Goal: Task Accomplishment & Management: Manage account settings

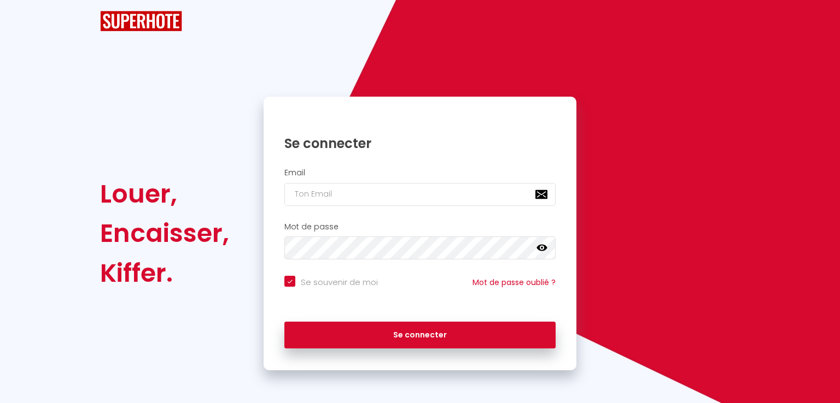
checkbox input "true"
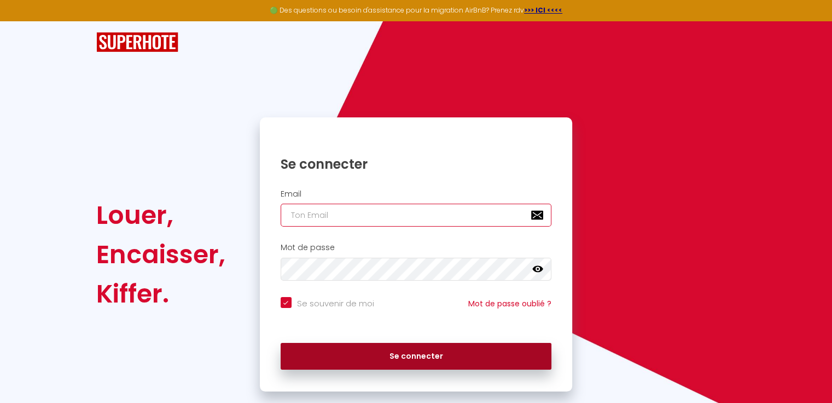
type input "[EMAIL_ADDRESS][DOMAIN_NAME]"
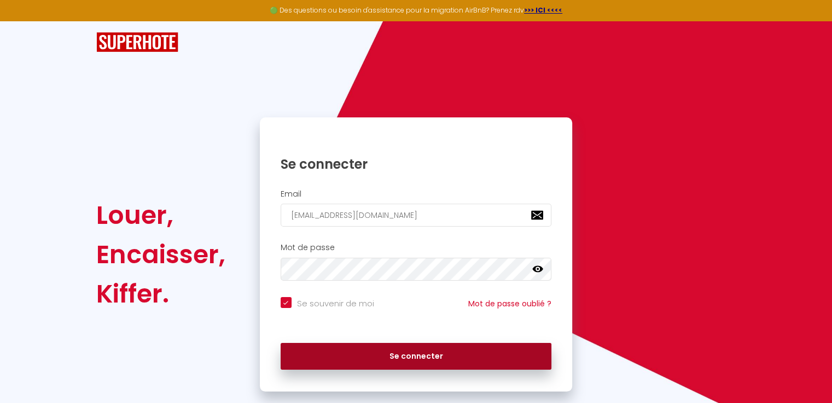
checkbox input "true"
click at [405, 359] on button "Se connecter" at bounding box center [415, 356] width 271 height 27
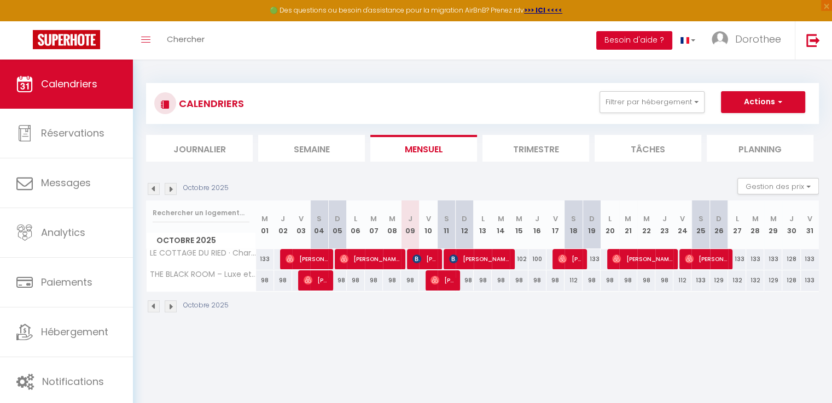
click at [619, 38] on button "Besoin d'aide ?" at bounding box center [634, 40] width 76 height 19
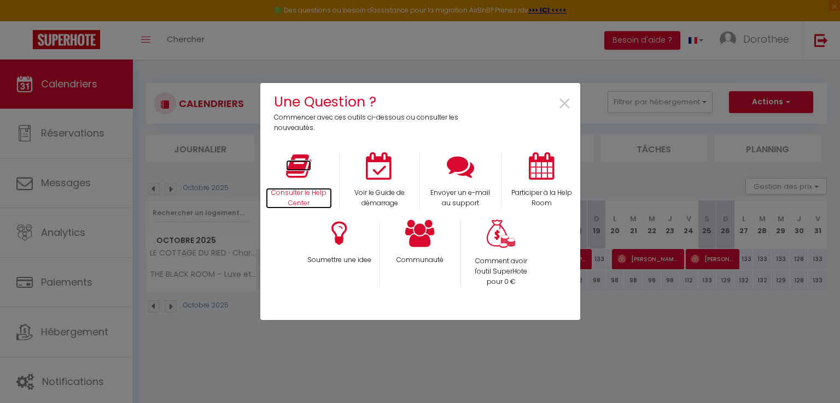
click at [298, 165] on icon at bounding box center [298, 166] width 25 height 27
click at [566, 100] on span "×" at bounding box center [564, 104] width 15 height 34
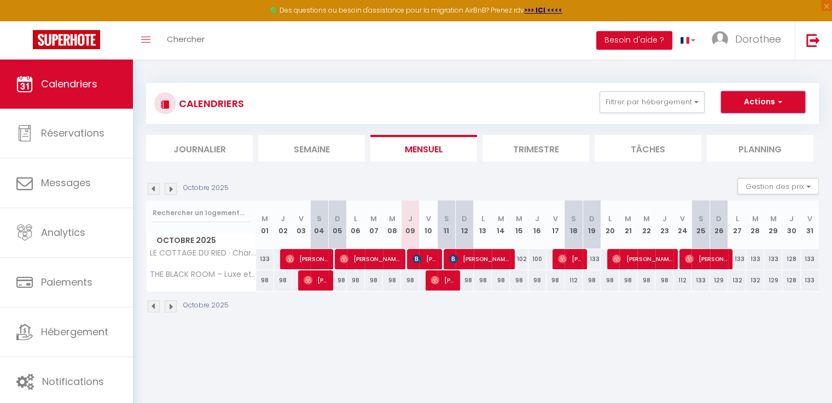
click at [736, 101] on button "Actions" at bounding box center [763, 102] width 84 height 22
drag, startPoint x: 759, startPoint y: 39, endPoint x: 510, endPoint y: 51, distance: 249.6
click at [510, 51] on div "Toggle menubar Chercher BUTTON Besoin d'aide ? Dorothee Paramètres Équipe" at bounding box center [451, 40] width 744 height 38
click at [714, 46] on link "Dorothee" at bounding box center [748, 40] width 91 height 38
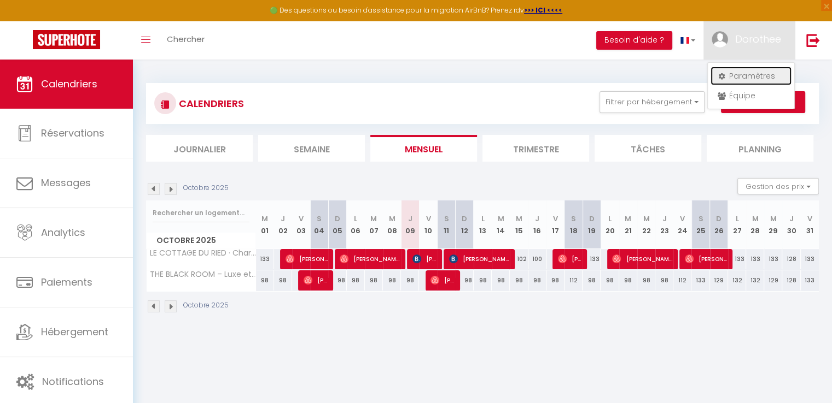
click at [733, 78] on link "Paramètres" at bounding box center [750, 76] width 81 height 19
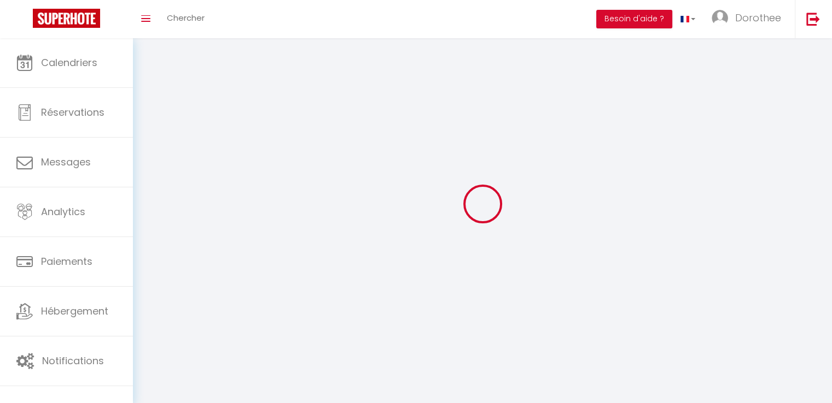
type input "Dorothee"
type input "NAWOL"
type input "0625631765"
type input "[STREET_ADDRESS]"
type input "67400"
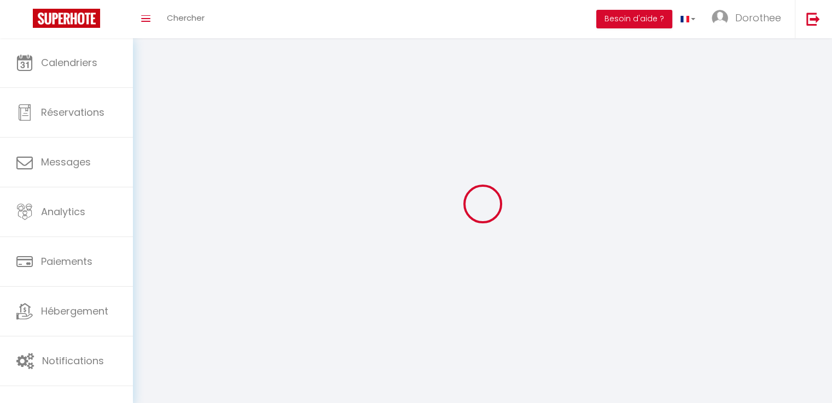
type input "ILLKICH"
type input "oL1nv96xjMPi2lnwBRZwvo6Sw"
type input "yMLQpPJcMuDLMN0dosAtUAi3r"
type input "oL1nv96xjMPi2lnwBRZwvo6Sw"
type input "yMLQpPJcMuDLMN0dosAtUAi3r"
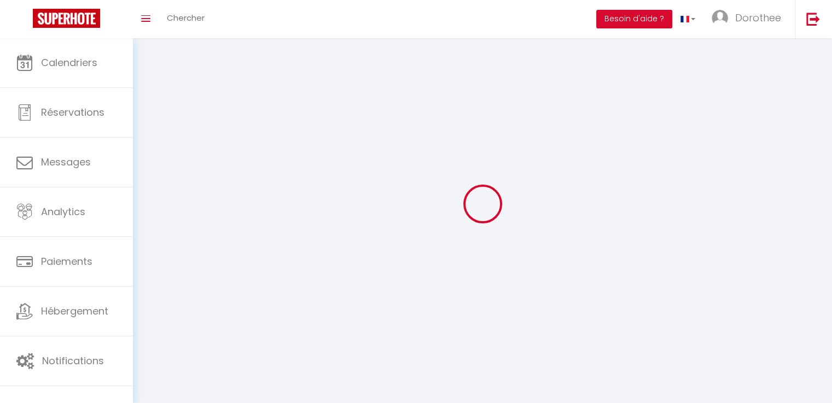
type input "[URL][DOMAIN_NAME]"
select select "28"
select select "fr"
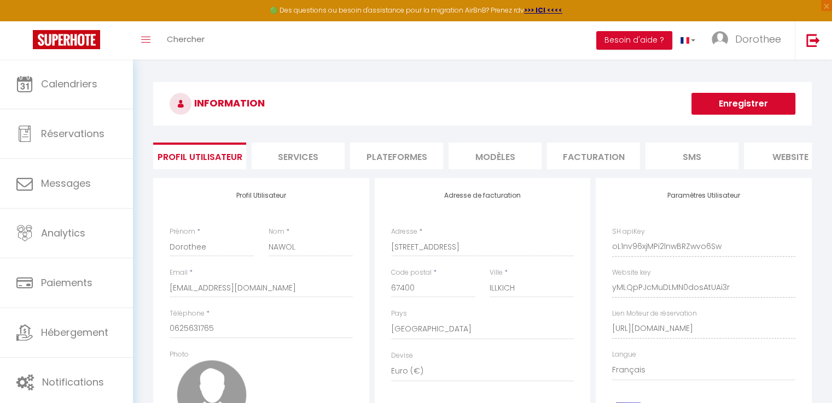
click at [398, 160] on li "Plateformes" at bounding box center [396, 156] width 93 height 27
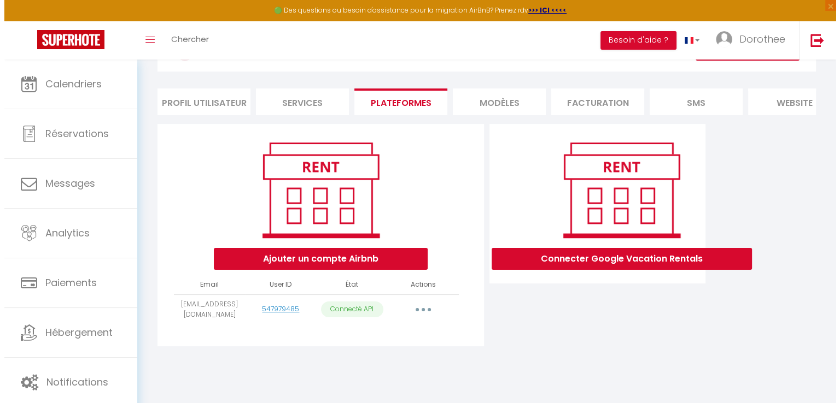
scroll to position [59, 0]
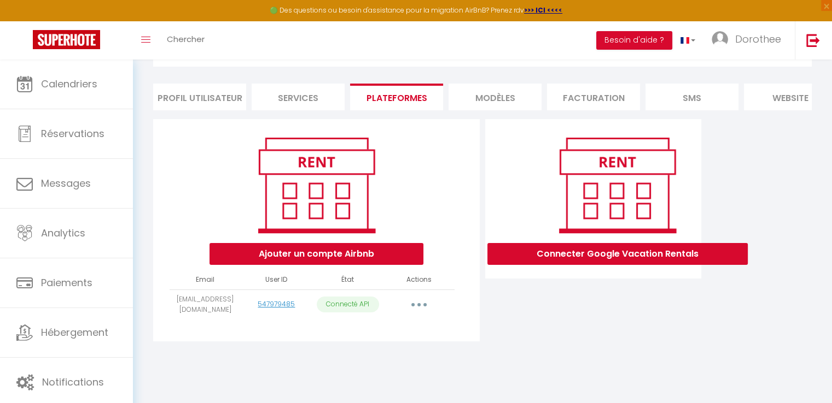
click at [399, 96] on li "Plateformes" at bounding box center [396, 97] width 93 height 27
click at [294, 263] on button "Ajouter un compte Airbnb" at bounding box center [316, 254] width 214 height 22
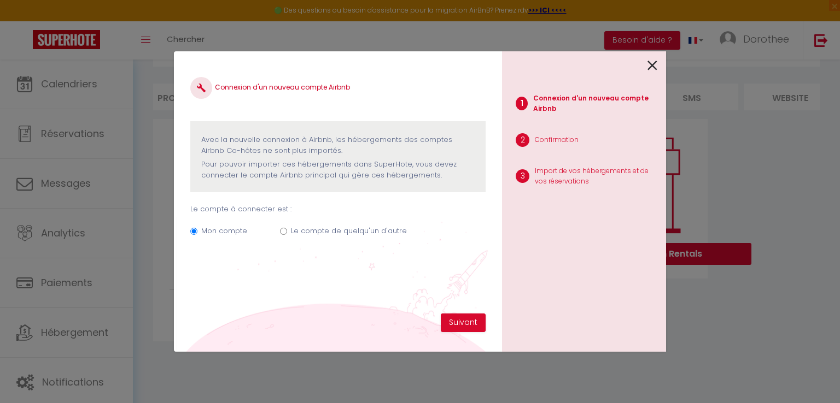
click at [284, 229] on input "Le compte de quelqu'un d'autre" at bounding box center [283, 231] width 7 height 7
radio input "true"
radio input "false"
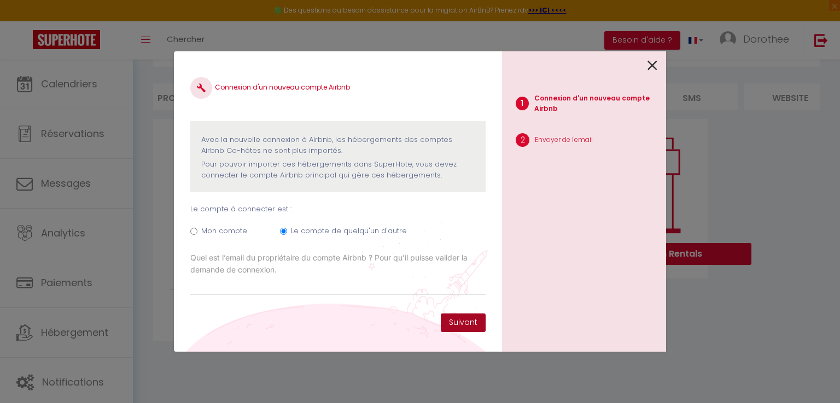
click at [467, 322] on button "Suivant" at bounding box center [463, 323] width 45 height 19
type input "K"
type input "[EMAIL_ADDRESS][DOMAIN_NAME]"
click at [464, 325] on button "Suivant" at bounding box center [463, 323] width 45 height 19
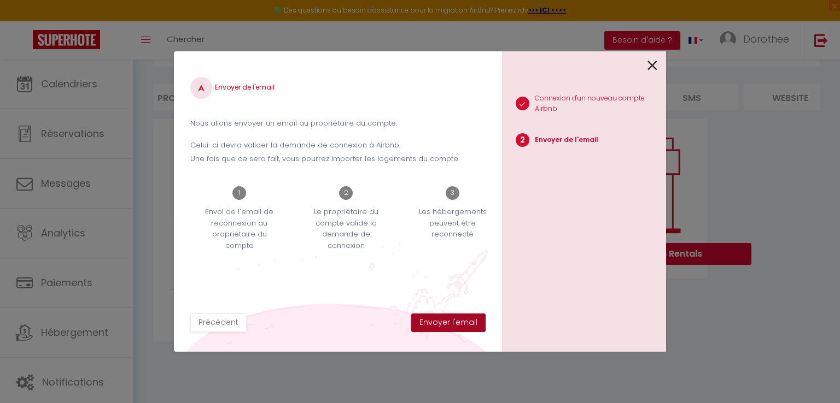
click at [456, 324] on button "Envoyer l'email" at bounding box center [448, 323] width 74 height 19
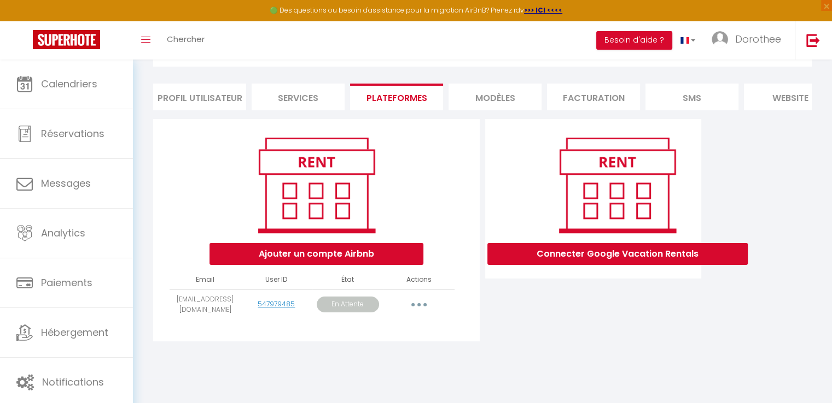
click at [417, 309] on button "button" at bounding box center [418, 304] width 31 height 17
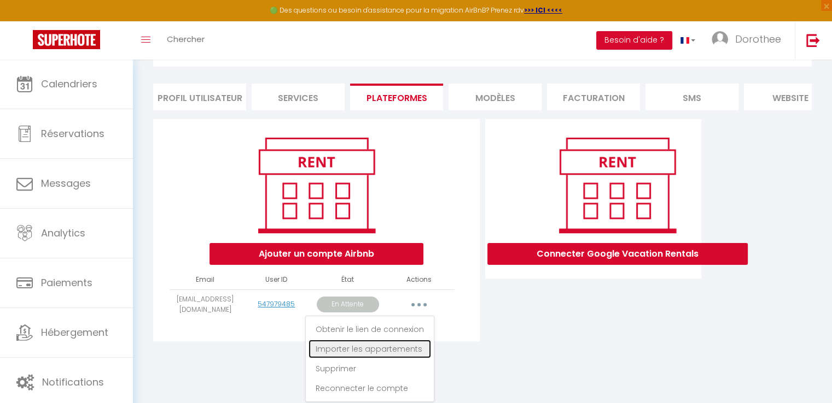
click at [396, 355] on link "Importer les appartements" at bounding box center [369, 349] width 122 height 19
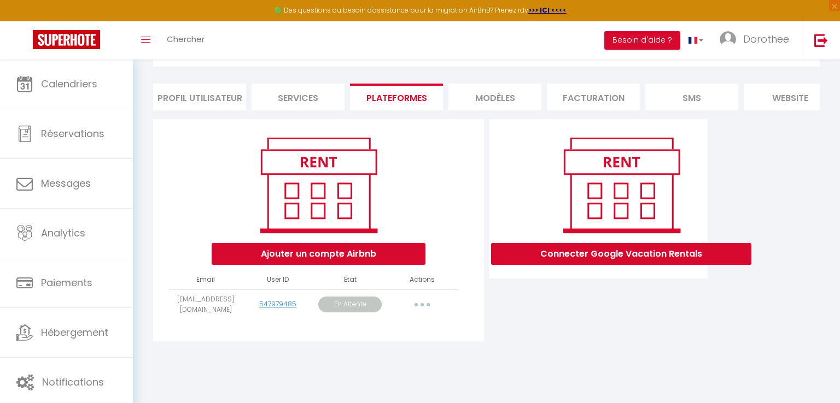
select select "28878"
select select "77360"
select select
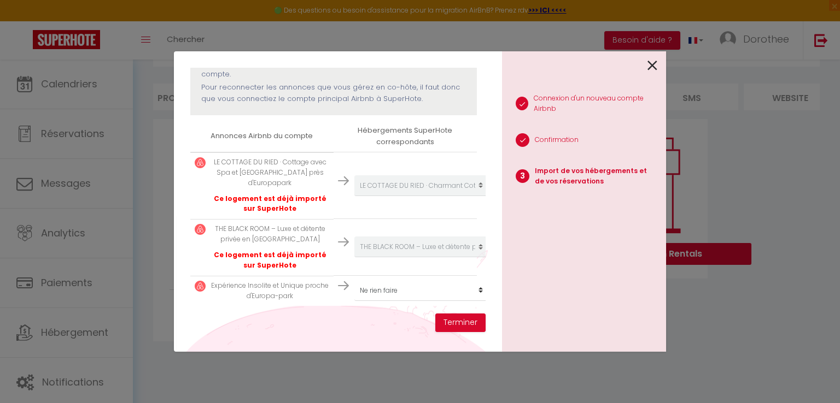
scroll to position [147, 0]
click at [277, 288] on p "Expérience Insolite et Unique proche d'Europa-park" at bounding box center [270, 291] width 118 height 21
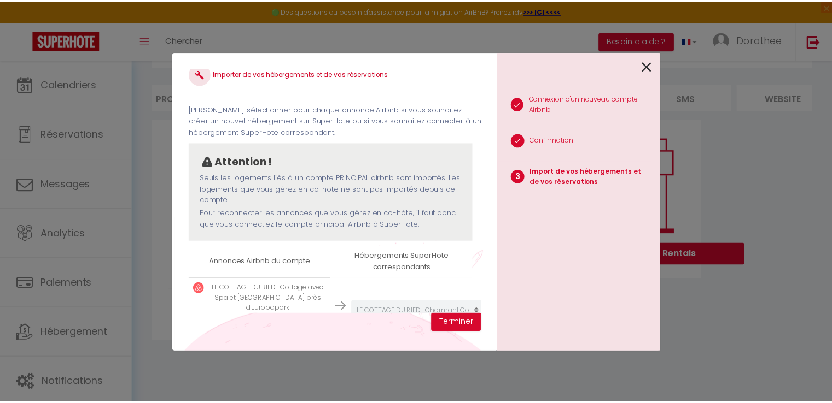
scroll to position [0, 0]
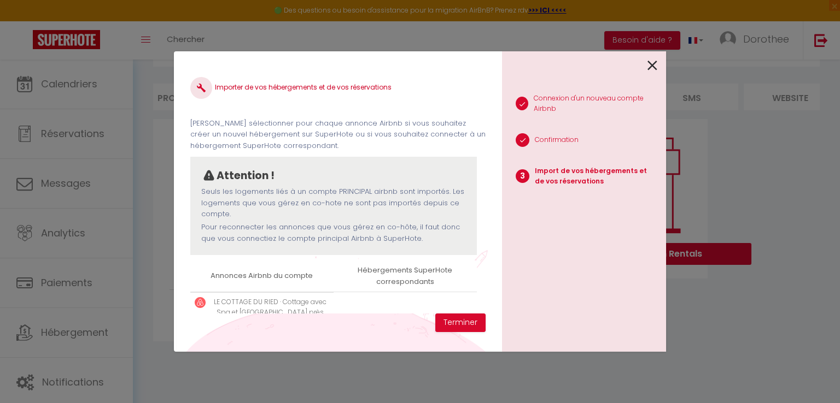
click at [649, 66] on icon at bounding box center [652, 65] width 10 height 16
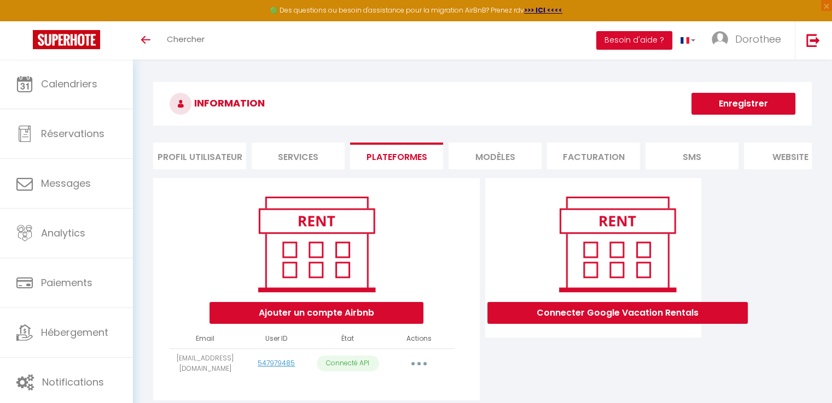
scroll to position [59, 0]
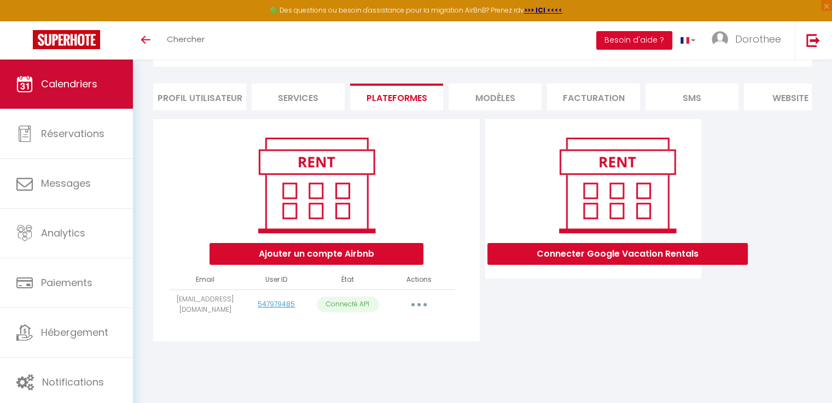
click at [62, 84] on span "Calendriers" at bounding box center [69, 84] width 56 height 14
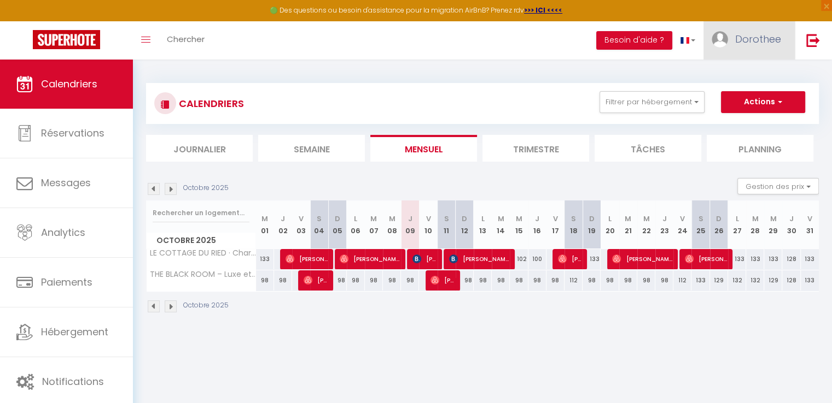
click at [748, 34] on span "Dorothee" at bounding box center [758, 39] width 46 height 14
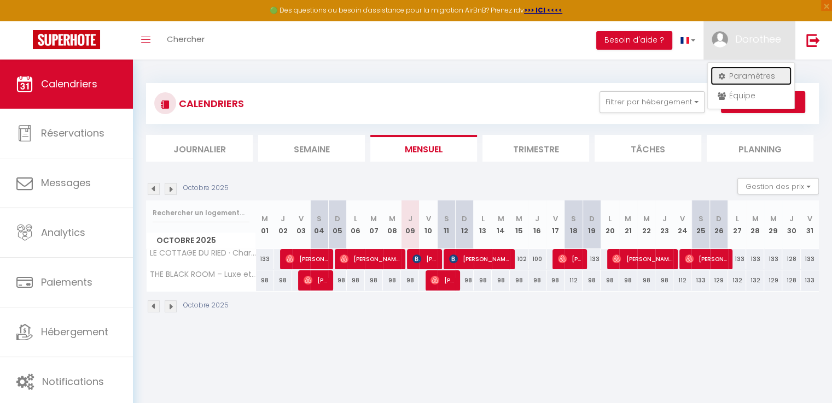
click at [728, 72] on link "Paramètres" at bounding box center [750, 76] width 81 height 19
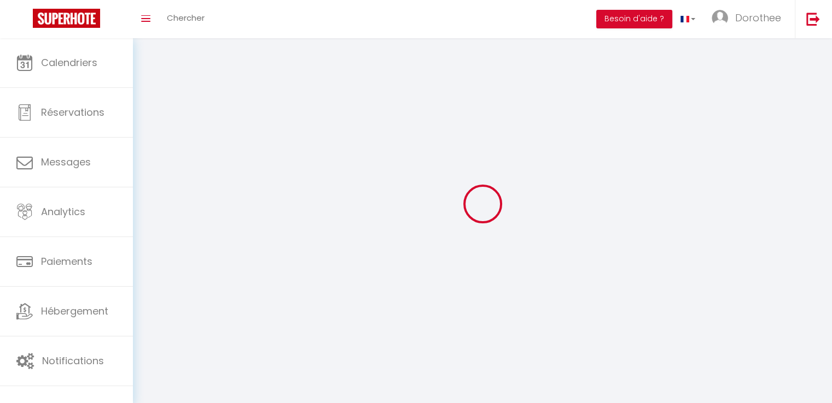
type input "Dorothee"
type input "NAWOL"
type input "0625631765"
type input "[STREET_ADDRESS]"
type input "67400"
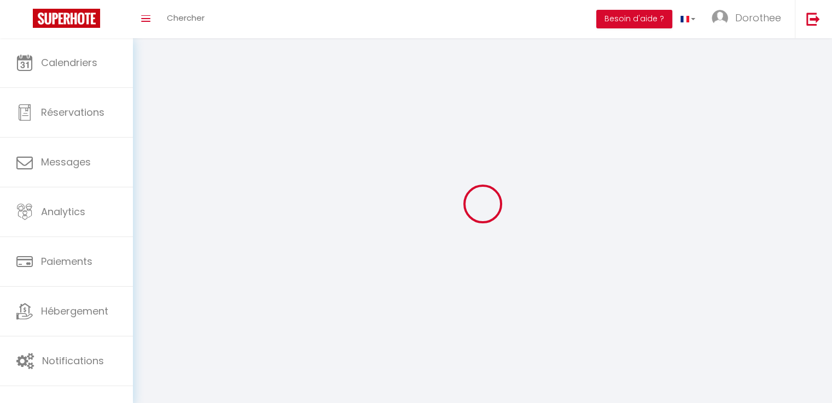
type input "ILLKICH"
type input "oL1nv96xjMPi2lnwBRZwvo6Sw"
type input "yMLQpPJcMuDLMN0dosAtUAi3r"
type input "[URL][DOMAIN_NAME]"
select select "28"
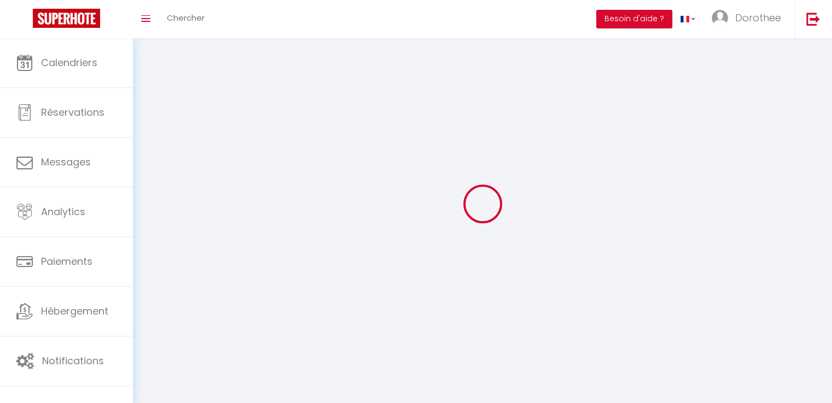
select select "fr"
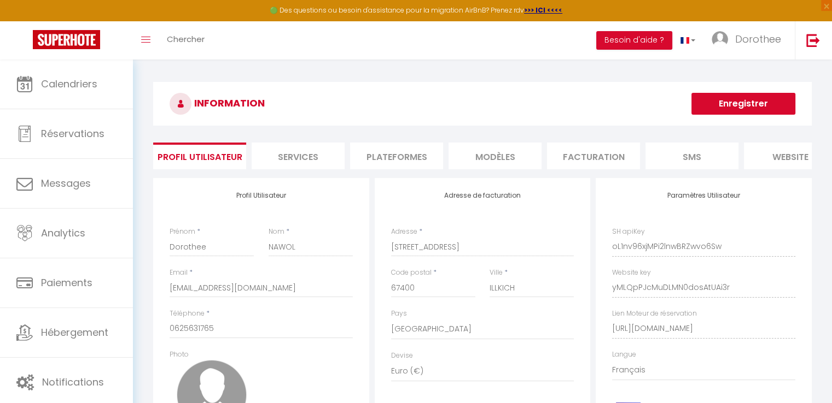
click at [395, 156] on li "Plateformes" at bounding box center [396, 156] width 93 height 27
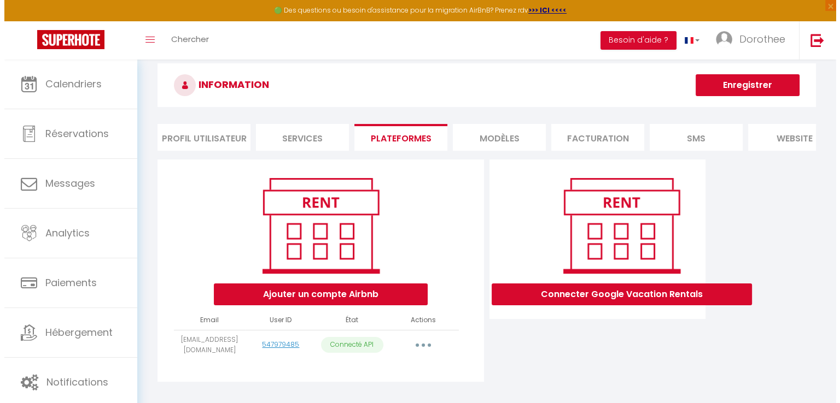
scroll to position [59, 0]
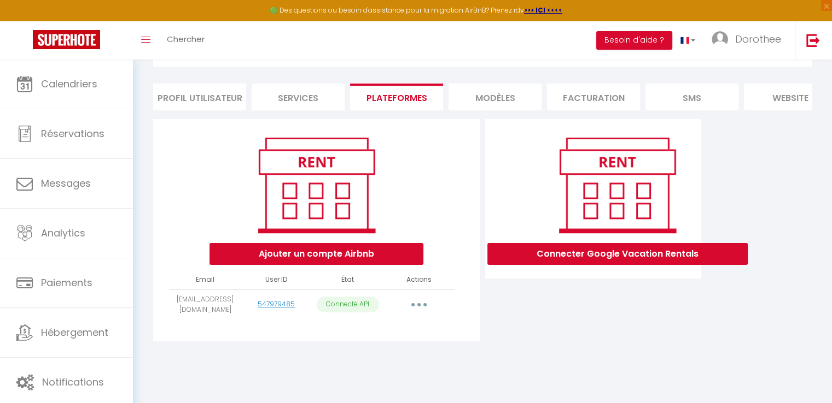
click at [424, 312] on button "button" at bounding box center [418, 304] width 31 height 17
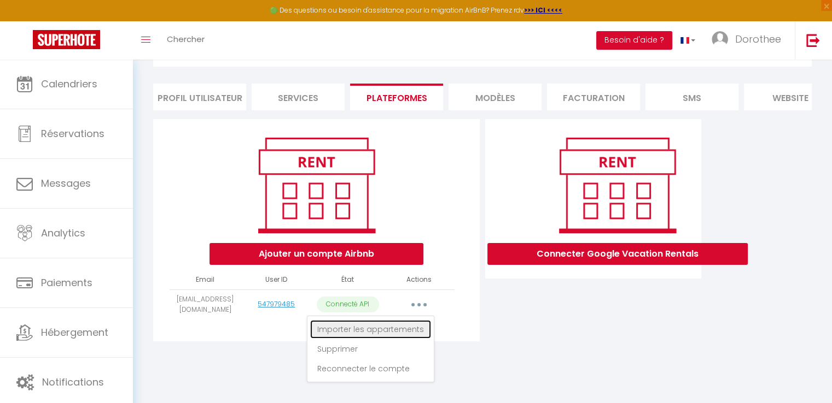
click at [361, 336] on link "Importer les appartements" at bounding box center [370, 329] width 121 height 19
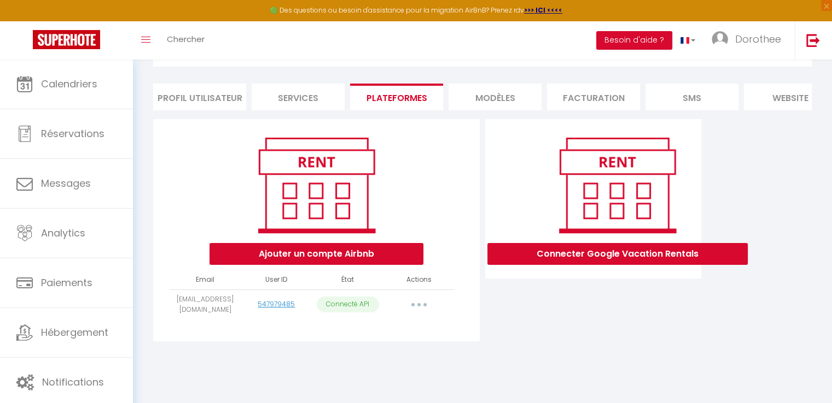
select select "28878"
select select "77360"
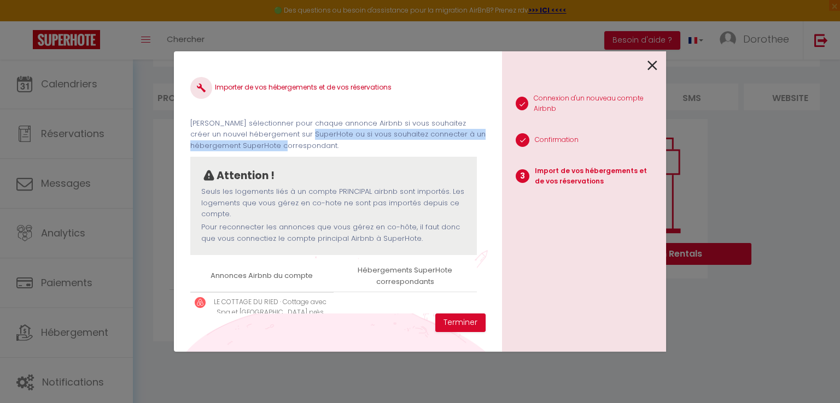
scroll to position [0, 3]
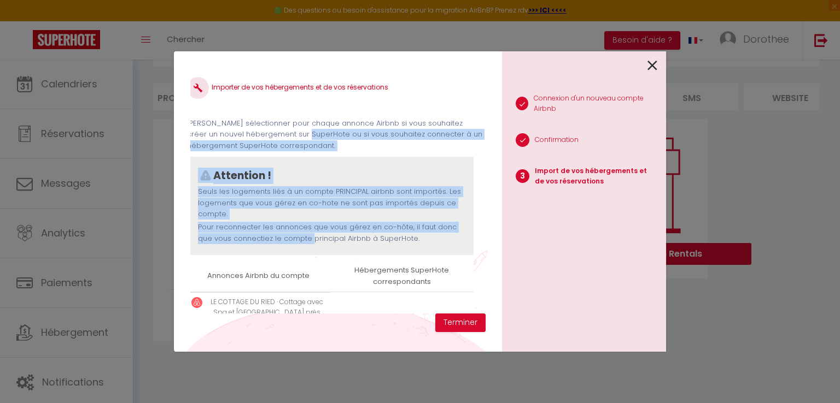
drag, startPoint x: 477, startPoint y: 128, endPoint x: 475, endPoint y: 222, distance: 94.1
click at [475, 222] on div "Importer de vos hébergements et de vos réservations Veuillez sélectionner pour …" at bounding box center [337, 191] width 295 height 246
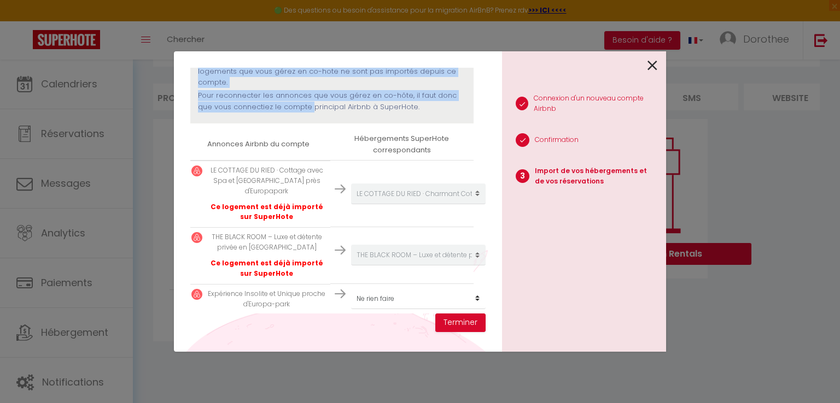
scroll to position [147, 3]
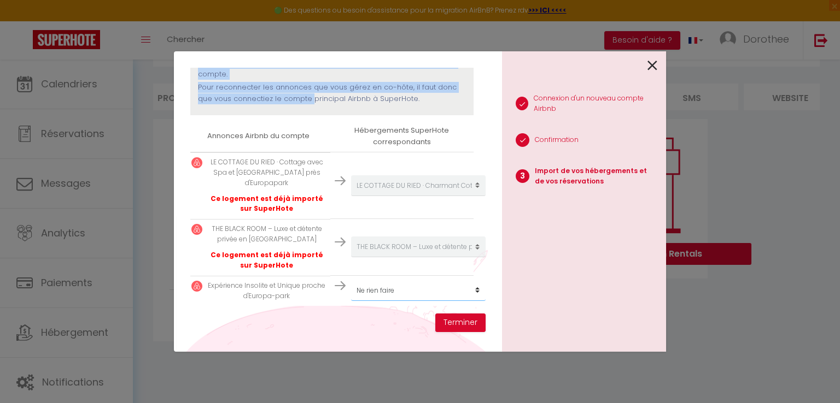
click at [469, 283] on select "Créer un nouvel hébergement Ne rien faire THE BLACK ROOM – Luxe et détente priv…" at bounding box center [418, 290] width 134 height 21
select select "create_new"
click at [351, 280] on select "Créer un nouvel hébergement Ne rien faire THE BLACK ROOM – Luxe et détente priv…" at bounding box center [418, 290] width 134 height 21
click at [454, 320] on button "Terminer" at bounding box center [460, 323] width 50 height 19
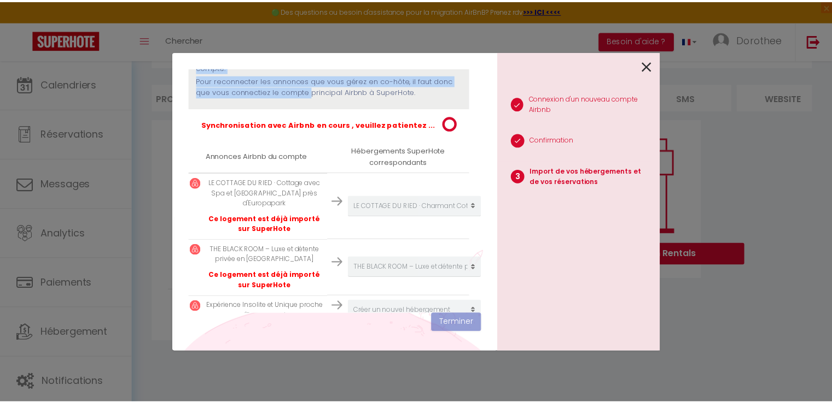
scroll to position [175, 3]
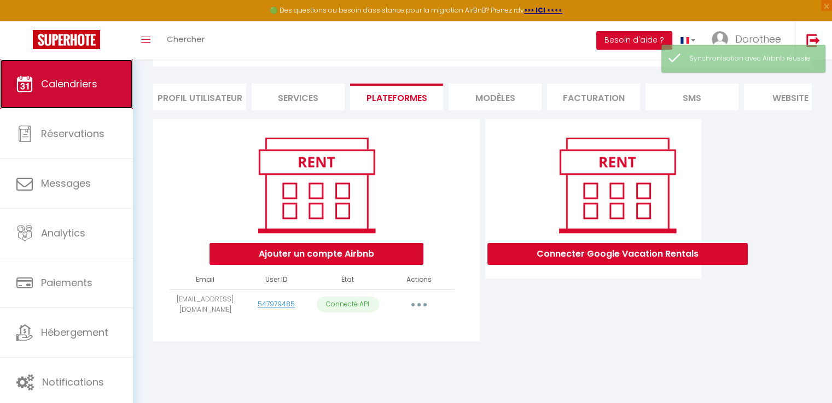
click at [80, 81] on span "Calendriers" at bounding box center [69, 84] width 56 height 14
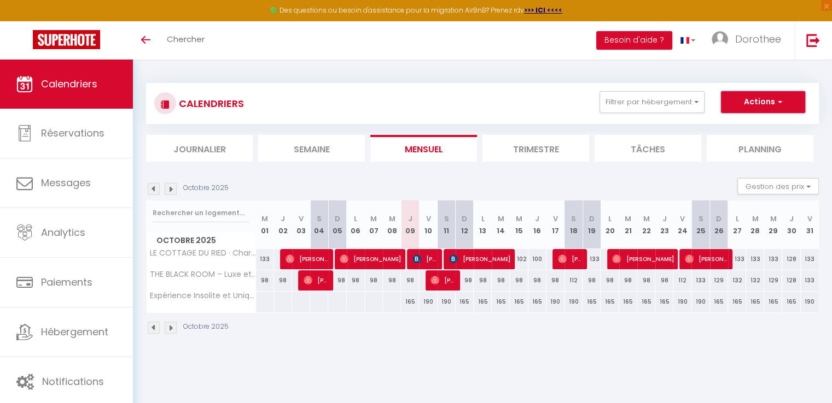
click at [747, 101] on button "Actions" at bounding box center [763, 102] width 84 height 22
click at [746, 41] on span "Dorothee" at bounding box center [758, 39] width 46 height 14
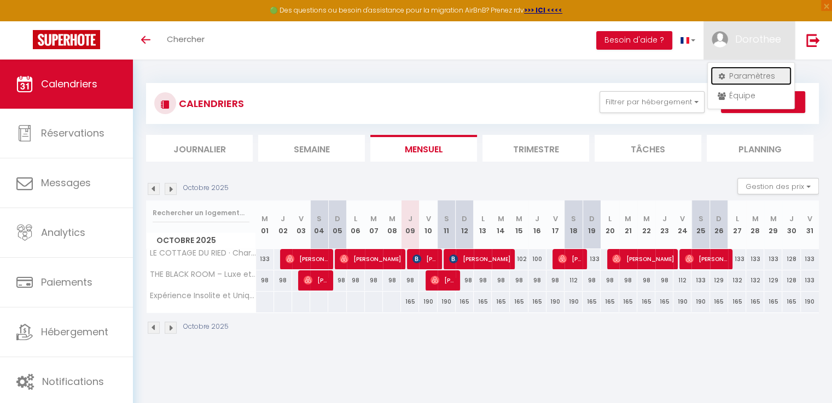
click at [744, 73] on link "Paramètres" at bounding box center [750, 76] width 81 height 19
select select "28"
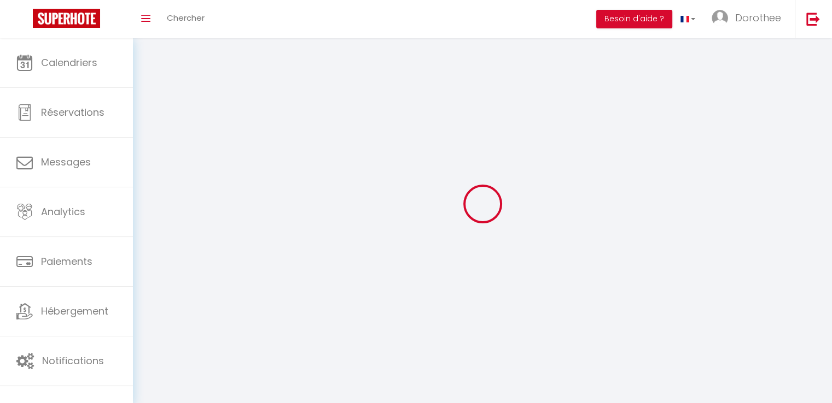
select select "fr"
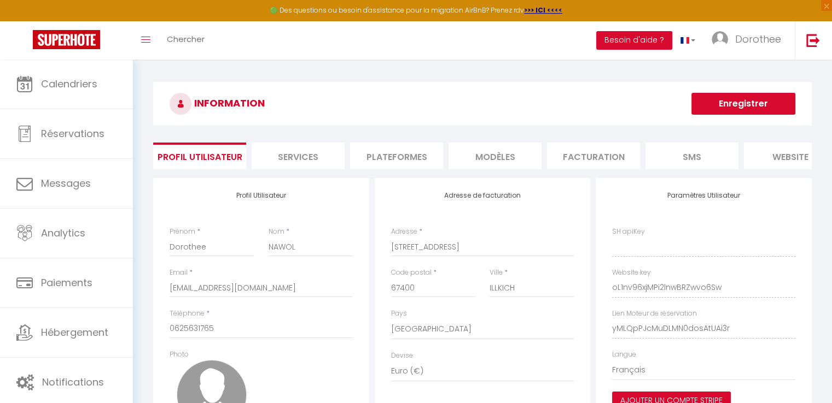
type input "oL1nv96xjMPi2lnwBRZwvo6Sw"
type input "yMLQpPJcMuDLMN0dosAtUAi3r"
type input "[URL][DOMAIN_NAME]"
click at [390, 156] on li "Plateformes" at bounding box center [396, 156] width 93 height 27
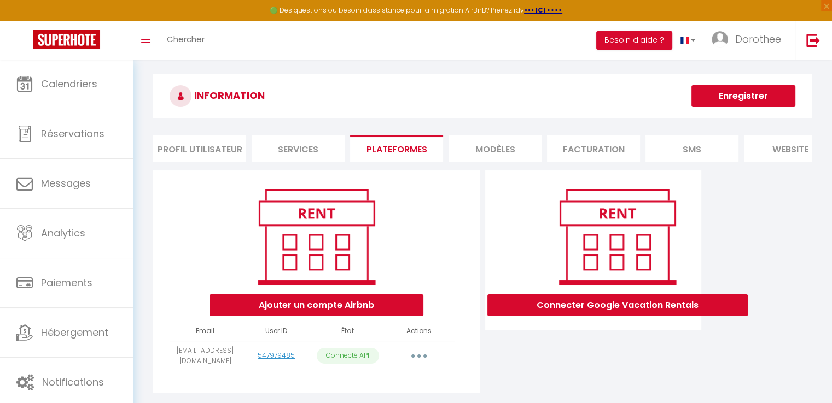
scroll to position [59, 0]
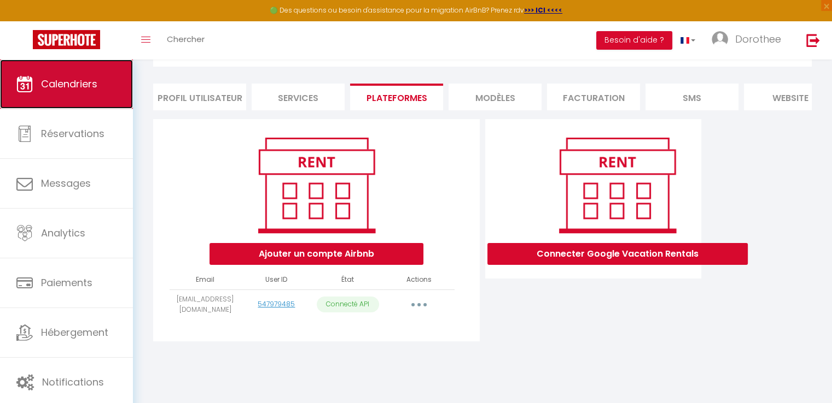
click at [59, 81] on span "Calendriers" at bounding box center [69, 84] width 56 height 14
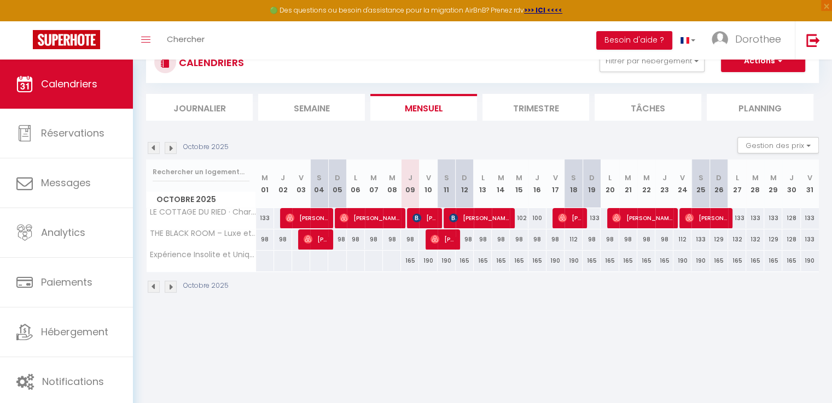
scroll to position [59, 0]
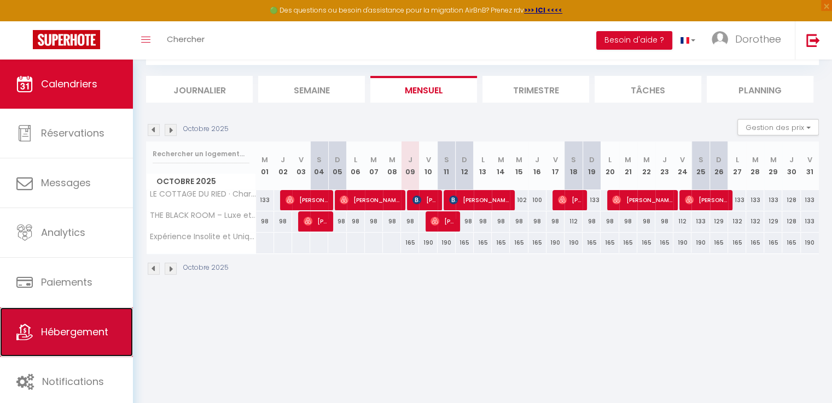
click at [61, 327] on span "Hébergement" at bounding box center [74, 332] width 67 height 14
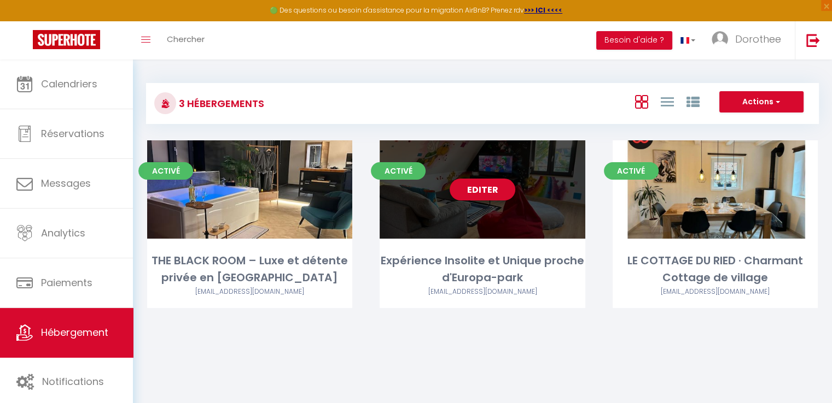
click at [477, 211] on div "Editer" at bounding box center [481, 189] width 205 height 98
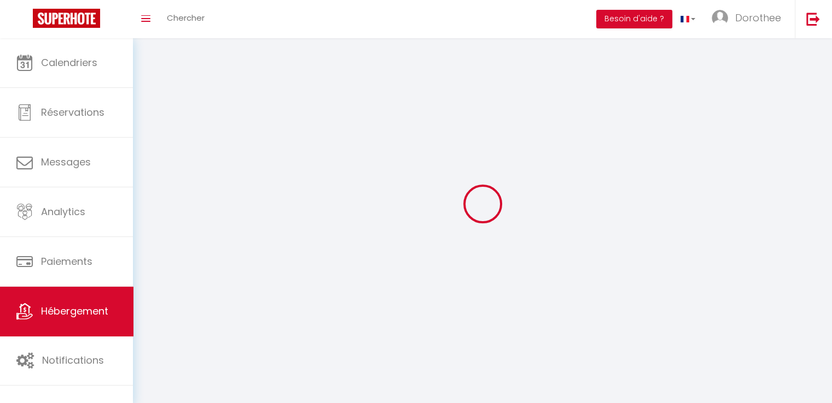
select select
select select "28"
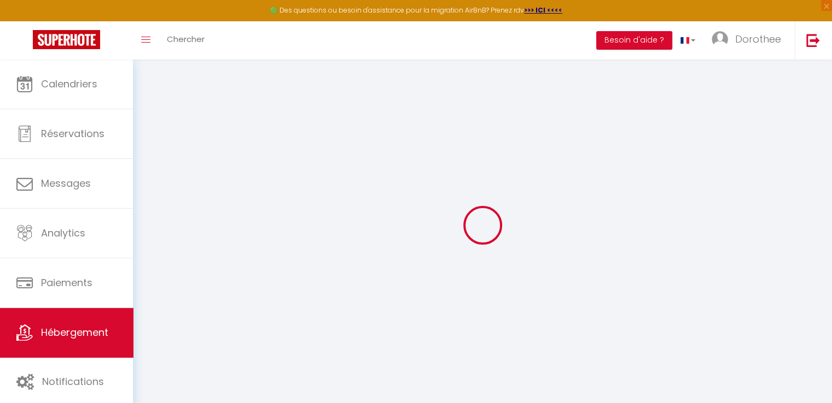
select select
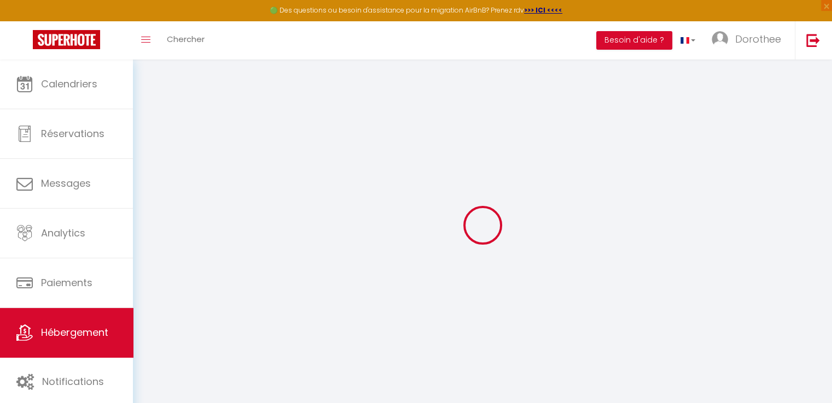
select select
checkbox input "false"
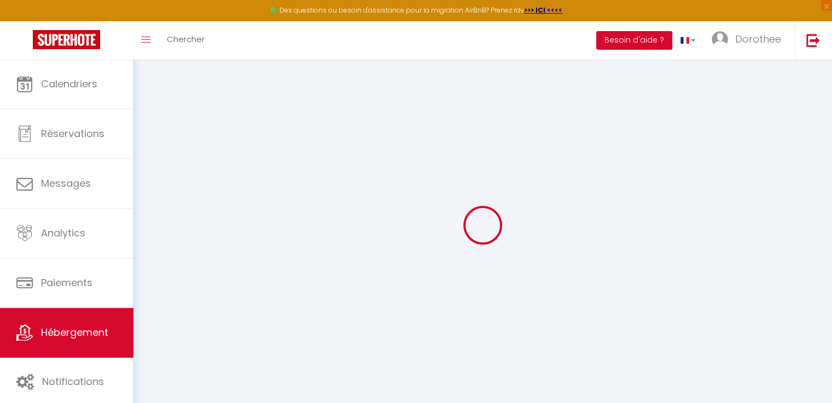
select select
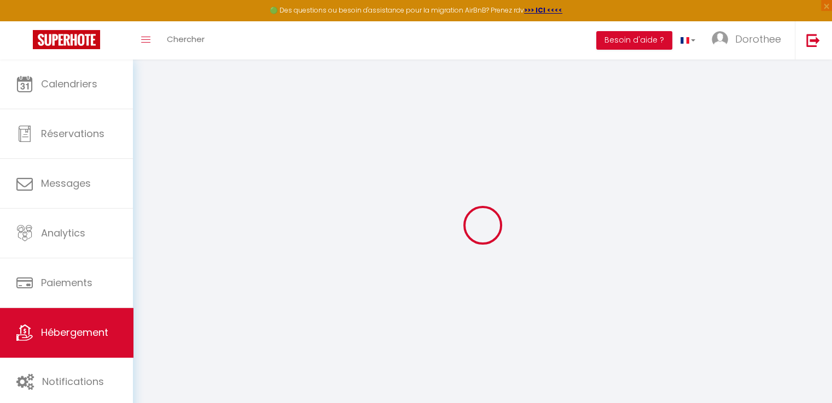
select select
checkbox input "false"
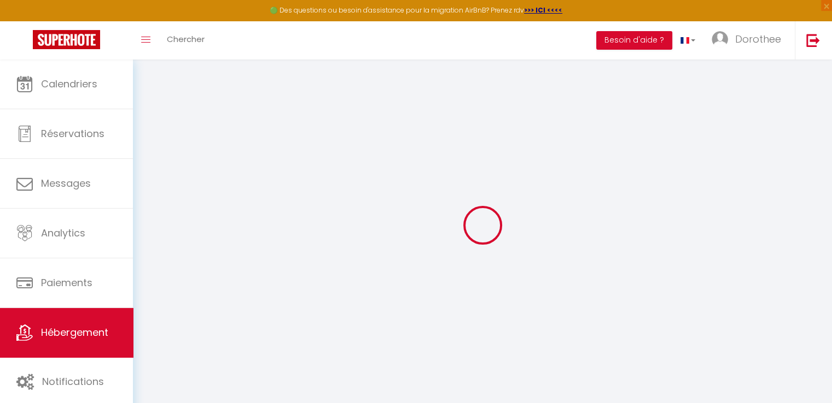
checkbox input "false"
select select
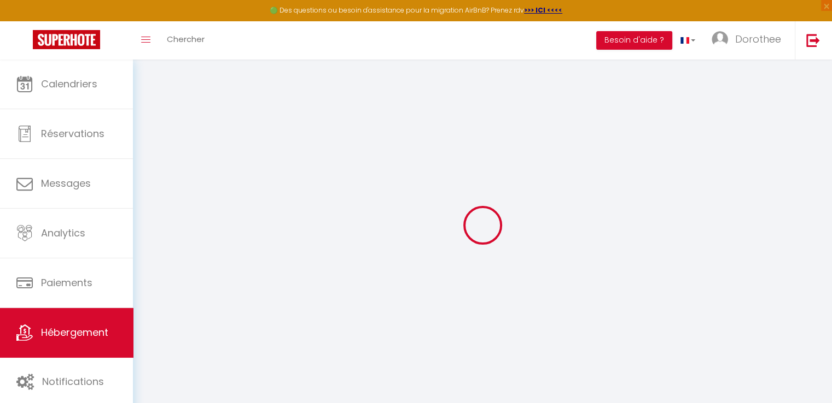
select select
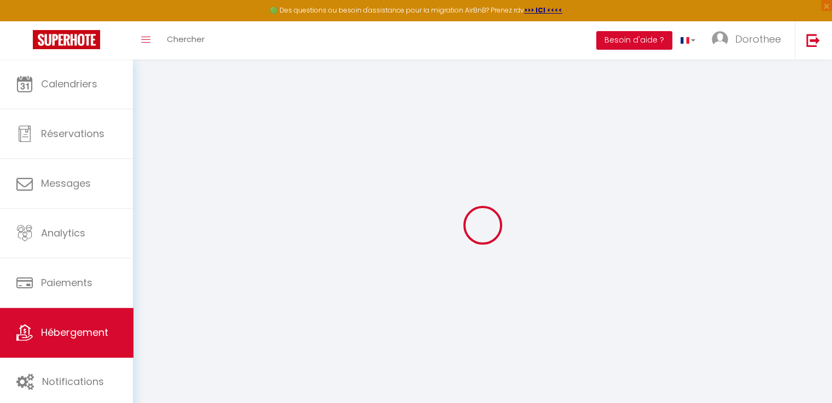
checkbox input "false"
select select
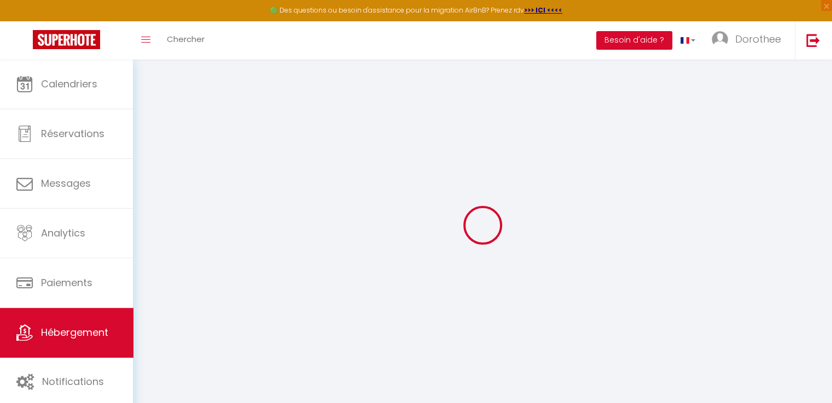
select select
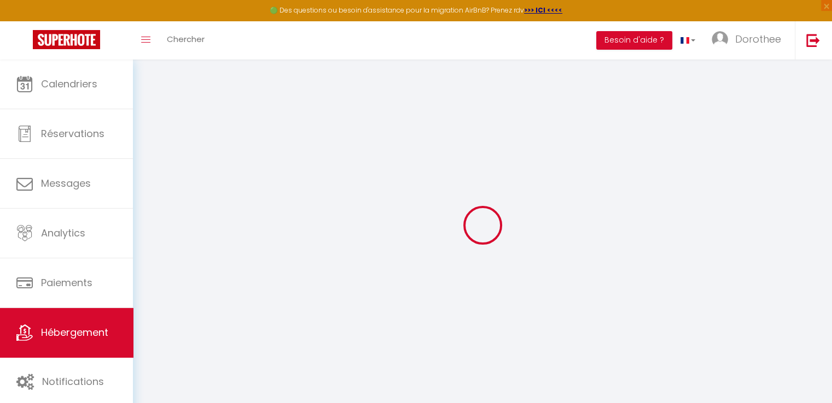
select select
checkbox input "false"
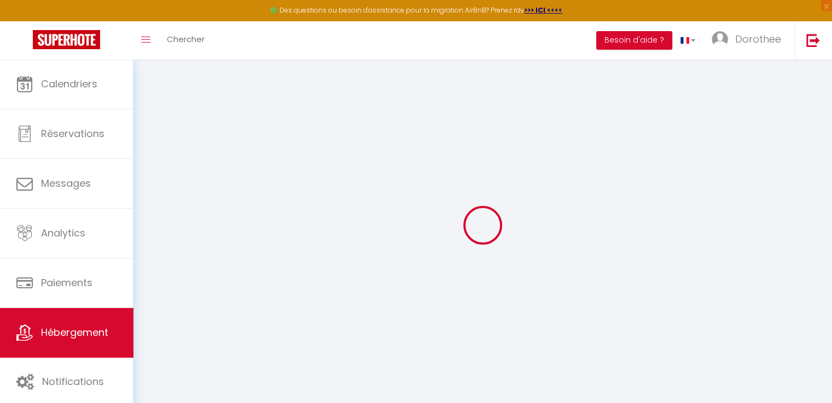
checkbox input "false"
select select
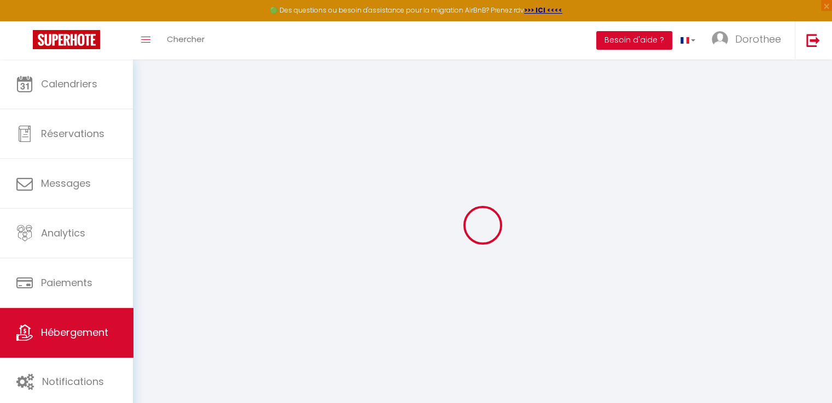
select select
checkbox input "false"
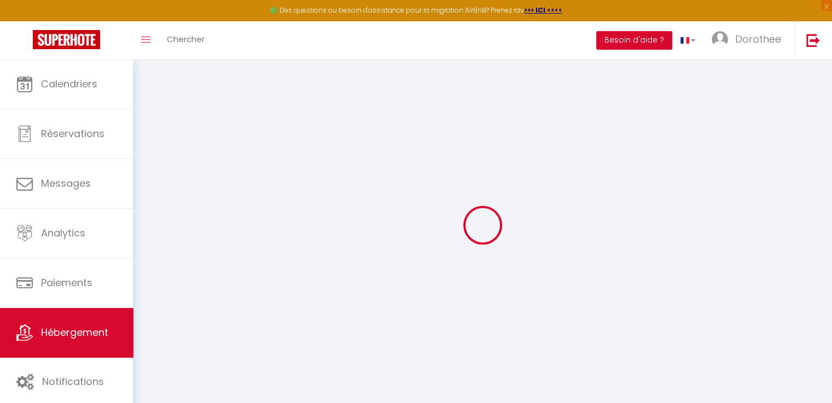
checkbox input "false"
select select
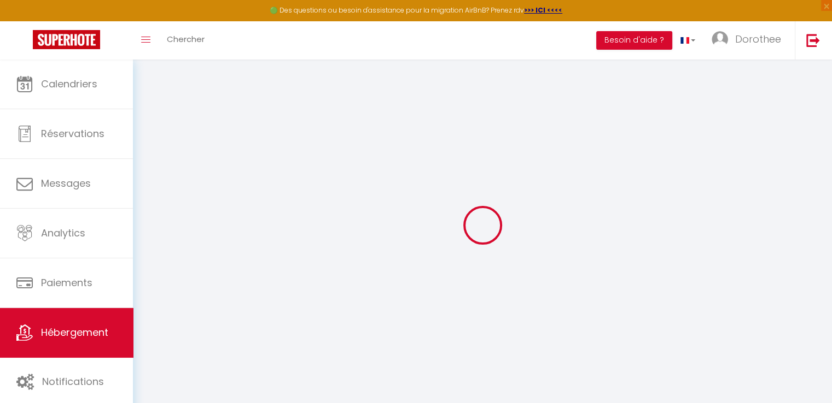
type input "Expérience Insolite et Unique proche d'Europa-park"
select select "2"
type input "165"
type input "84"
select select
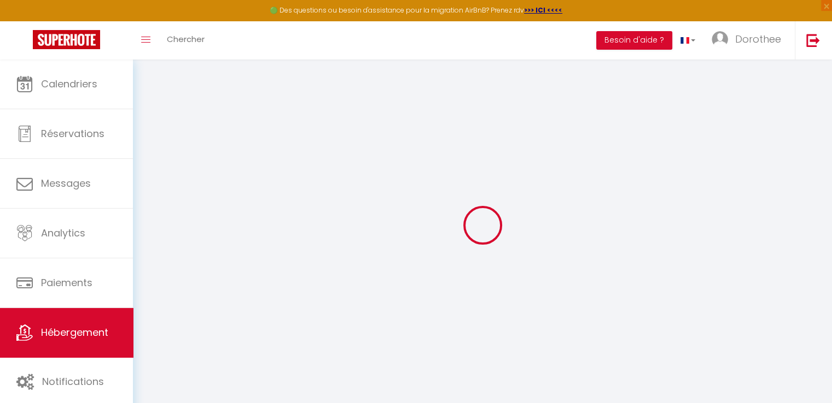
select select
type input "3 Rue de Verdun"
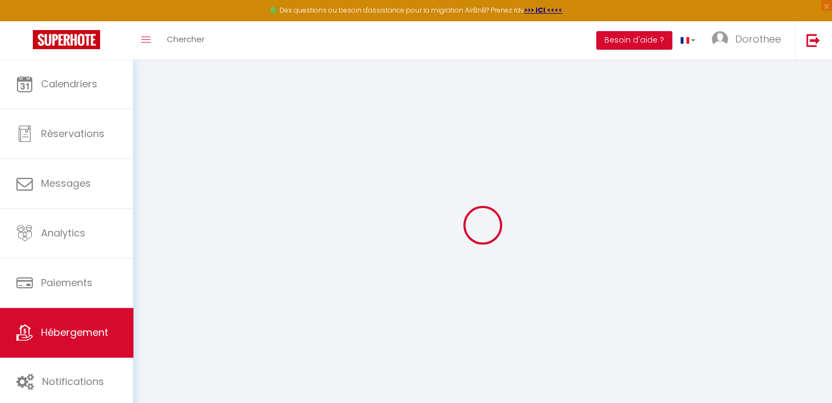
type input "67600"
type input "Muttersholtz"
type input "[EMAIL_ADDRESS][DOMAIN_NAME]"
select select
checkbox input "false"
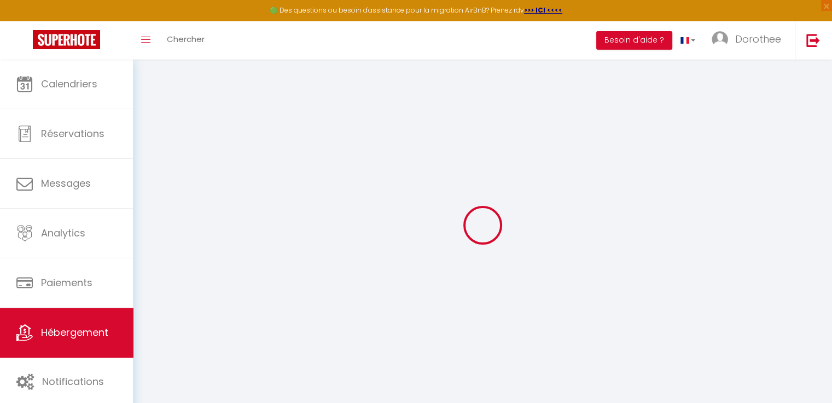
checkbox input "false"
type input "0"
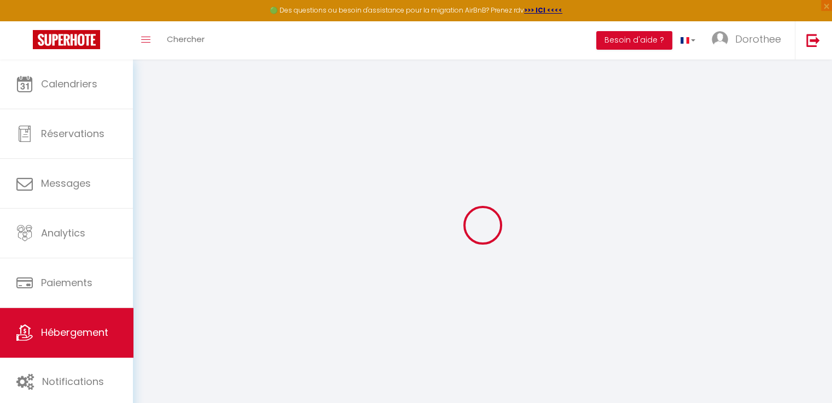
type input "0"
select select
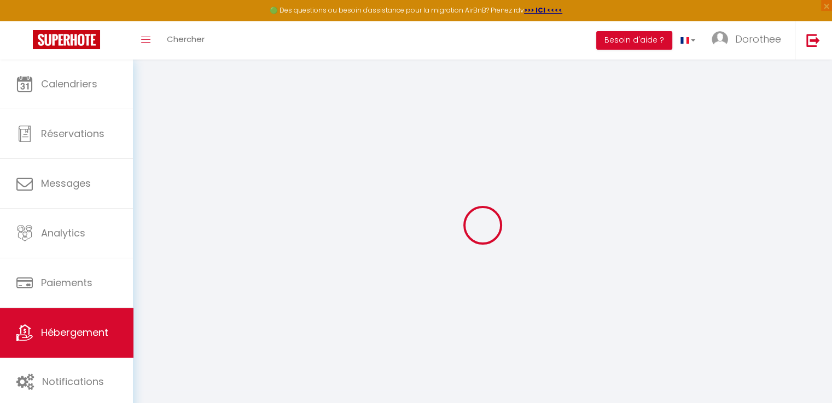
select select
checkbox input "false"
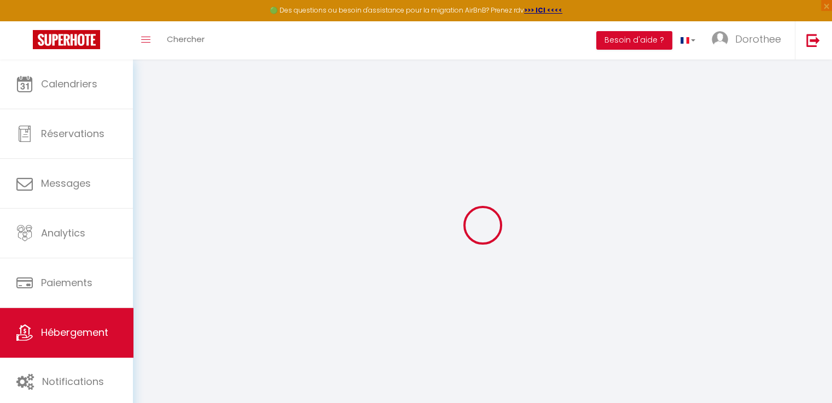
checkbox input "false"
select select
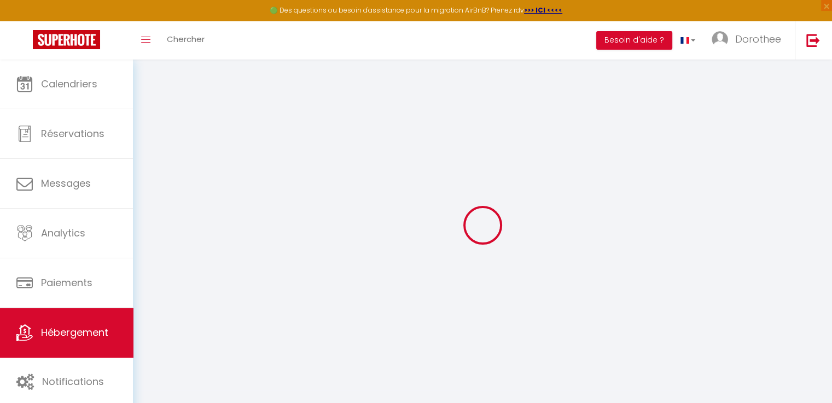
select select
checkbox input "false"
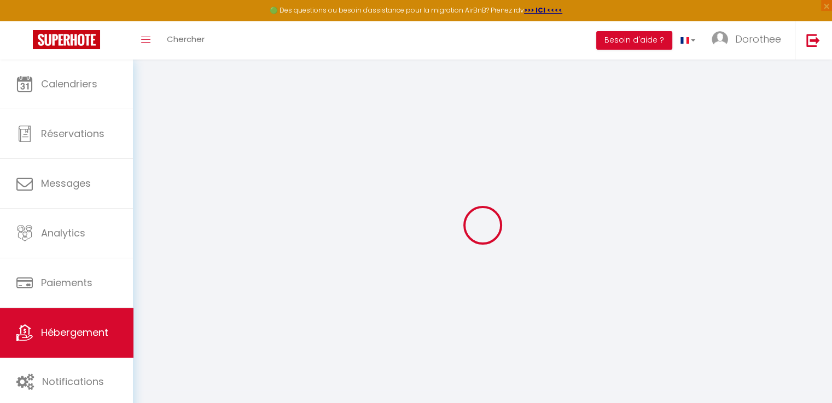
checkbox input "false"
select select
checkbox input "false"
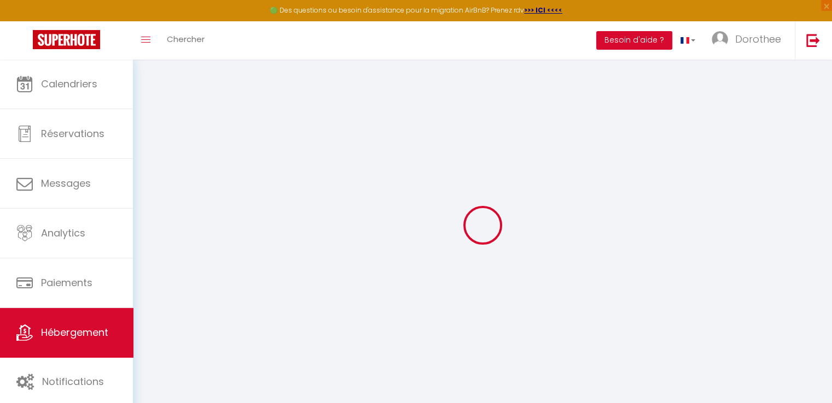
checkbox input "false"
select select "16:00"
select select "23:45"
select select "10:00"
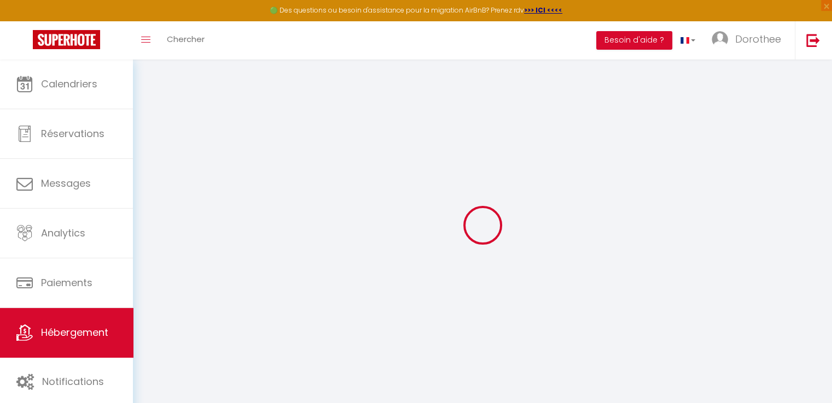
select select "30"
select select "120"
select select
checkbox input "false"
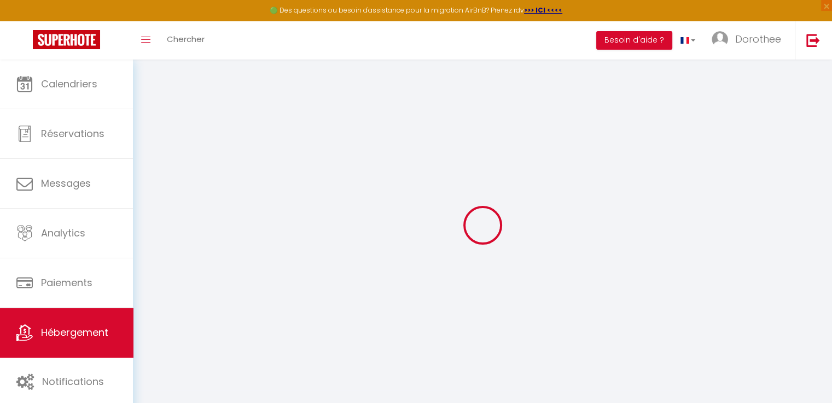
checkbox input "false"
select select
checkbox input "false"
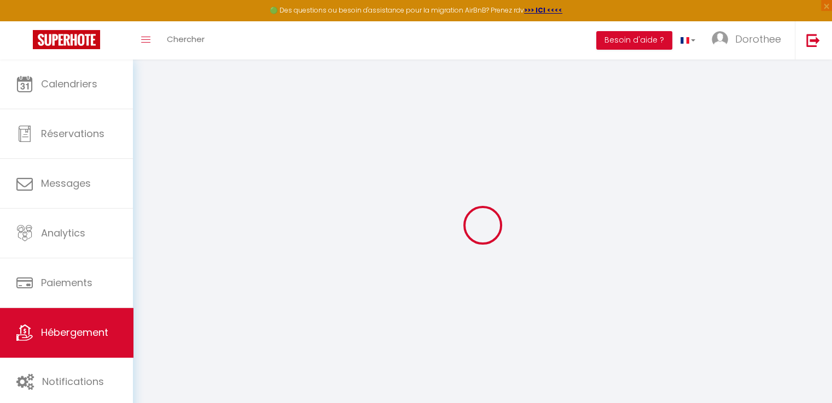
checkbox input "false"
select select
checkbox input "false"
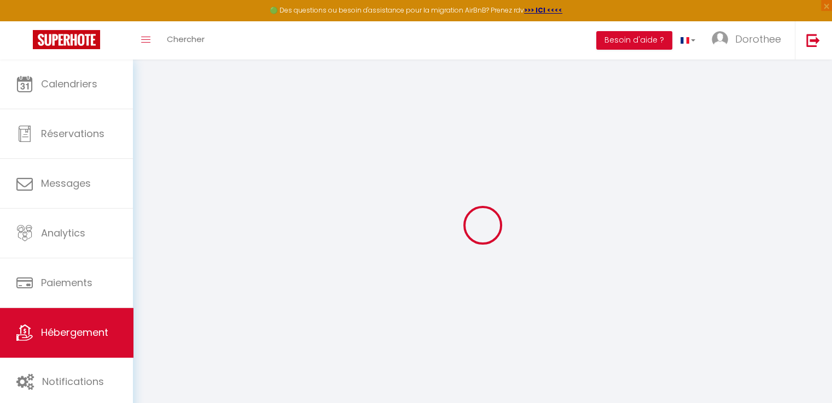
checkbox input "false"
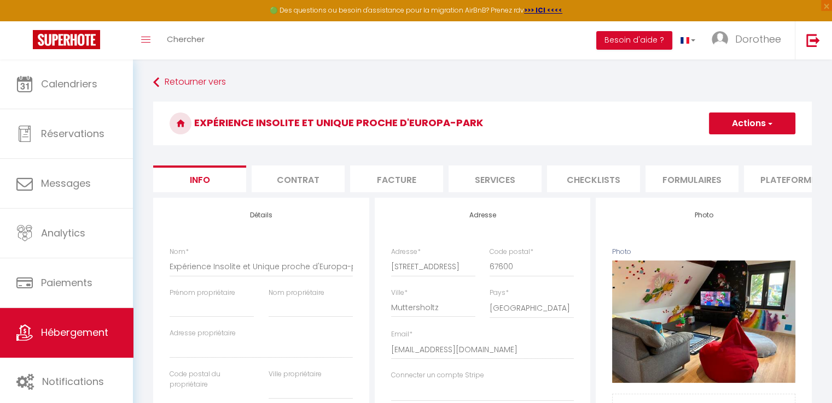
click at [776, 180] on li "Plateformes" at bounding box center [789, 179] width 93 height 27
select select
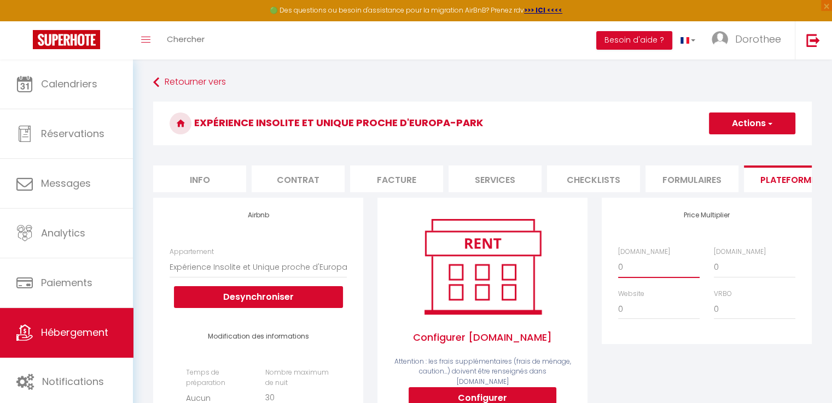
click at [623, 276] on select "0 + 1 % + 2 % + 3 % + 4 % + 5 % + 6 % + 7 % + 8 % + 9 %" at bounding box center [658, 267] width 81 height 21
select select "+ 20 %"
click at [618, 265] on select "0 + 1 % + 2 % + 3 % + 4 % + 5 % + 6 % + 7 % + 8 % + 9 %" at bounding box center [658, 267] width 81 height 21
select select
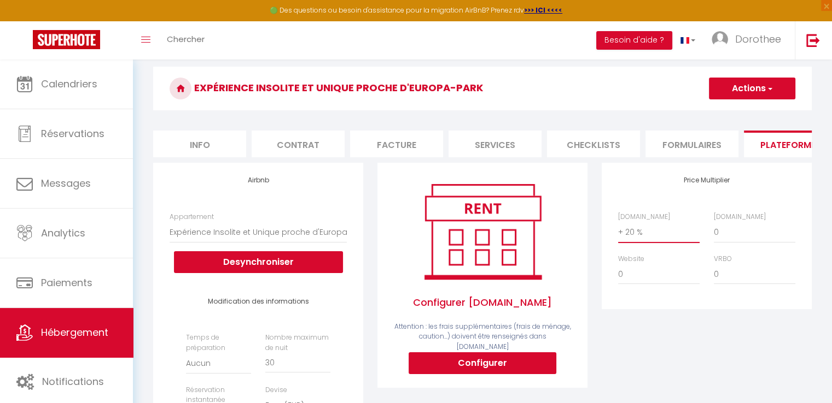
scroll to position [33, 0]
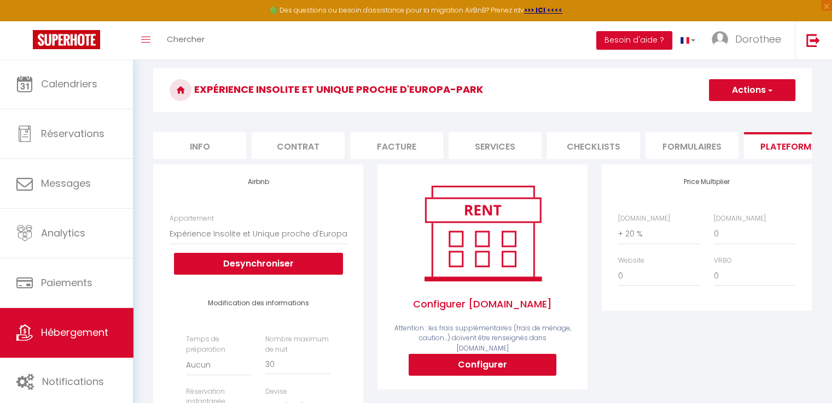
click at [212, 146] on li "Info" at bounding box center [199, 145] width 93 height 27
select select
checkbox input "false"
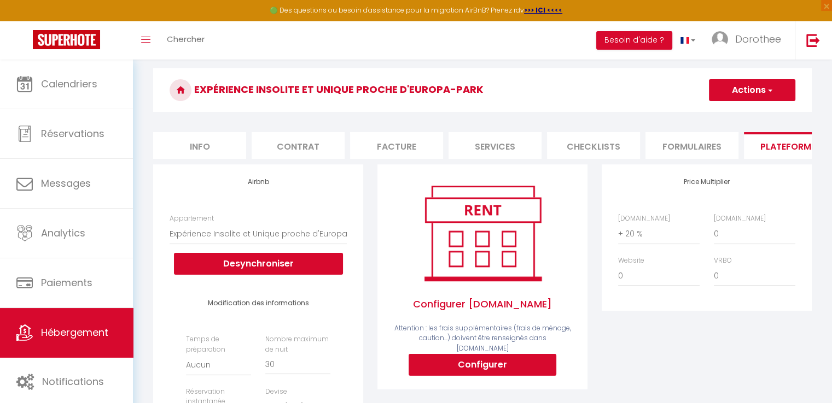
checkbox input "false"
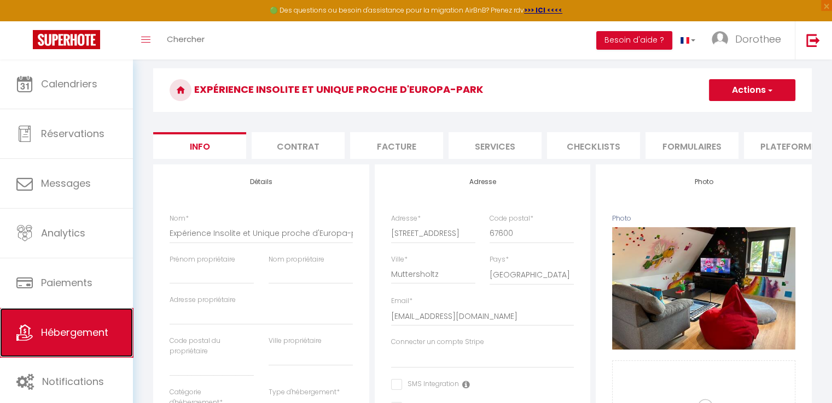
click at [83, 334] on span "Hébergement" at bounding box center [74, 333] width 67 height 14
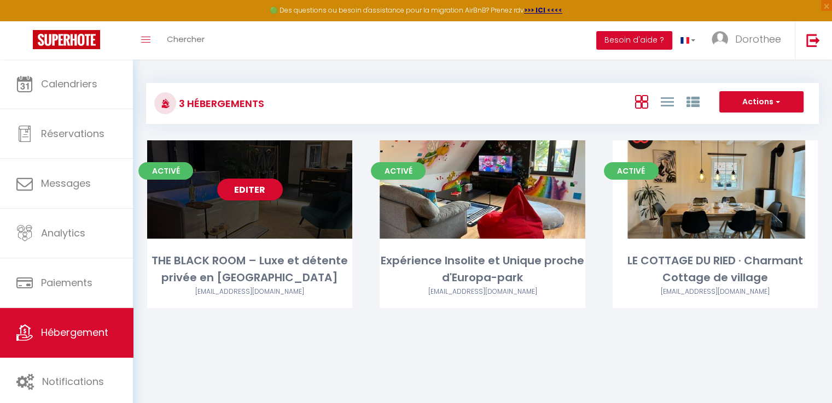
click at [244, 167] on div "Editer" at bounding box center [249, 189] width 205 height 98
select select "3"
select select "2"
select select "1"
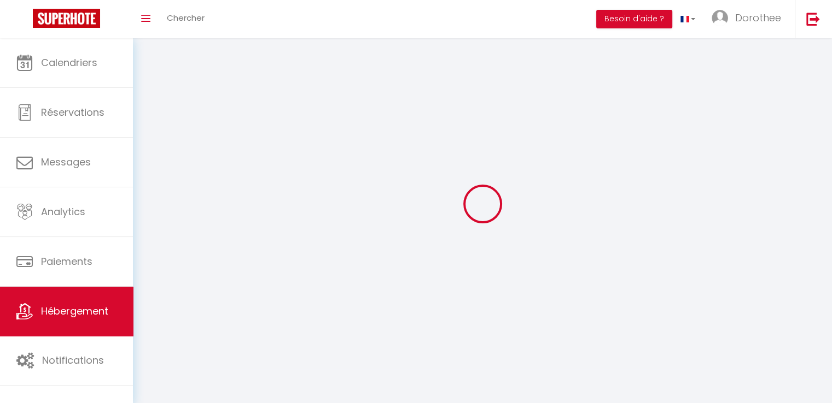
select select
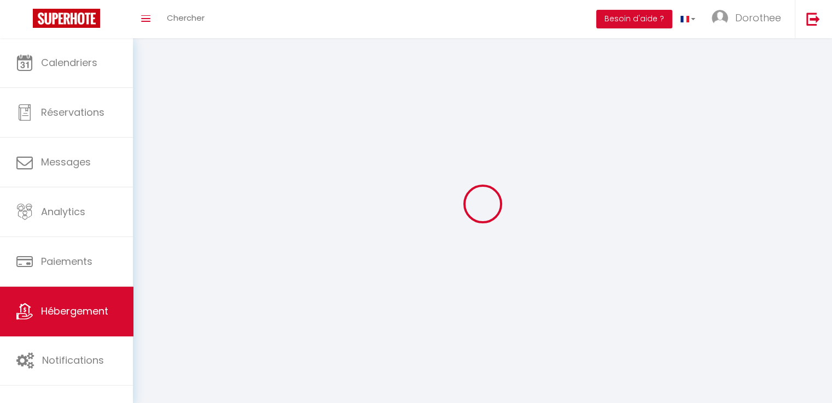
checkbox input "false"
select select
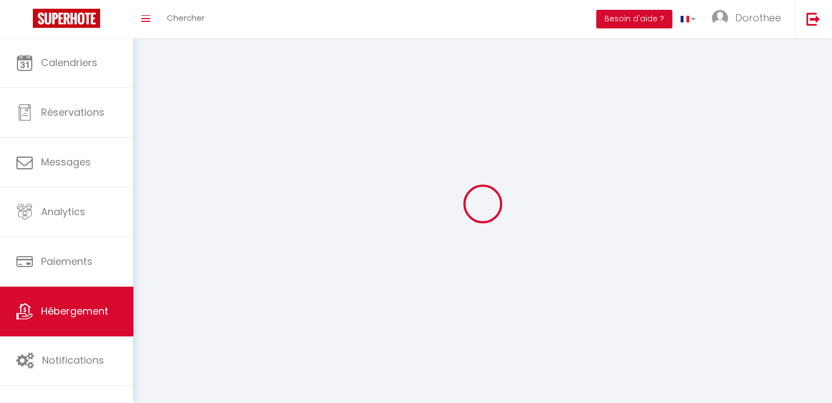
select select
select select "1"
select select
select select "28"
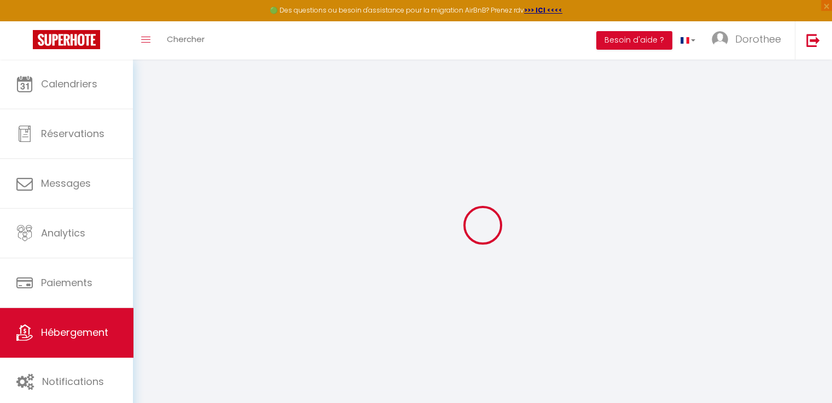
select select
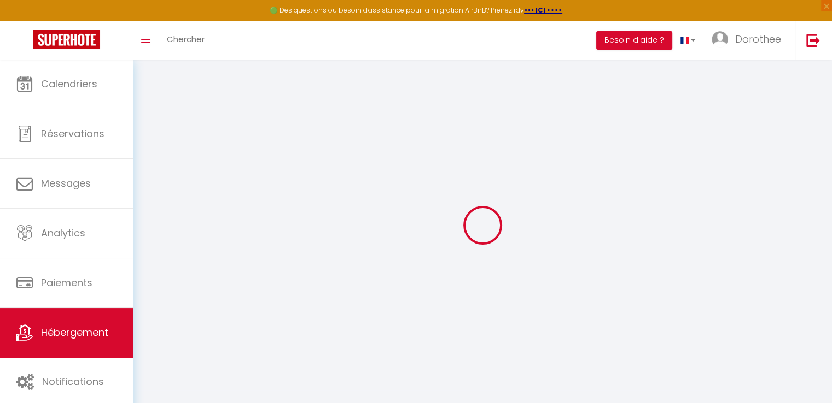
select select
checkbox input "false"
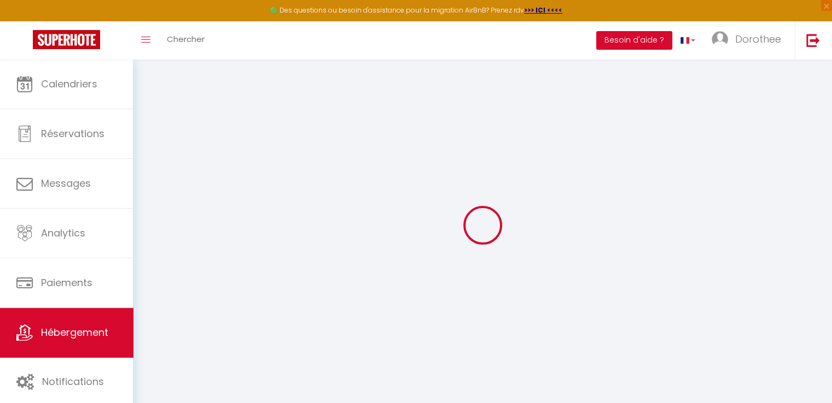
select select
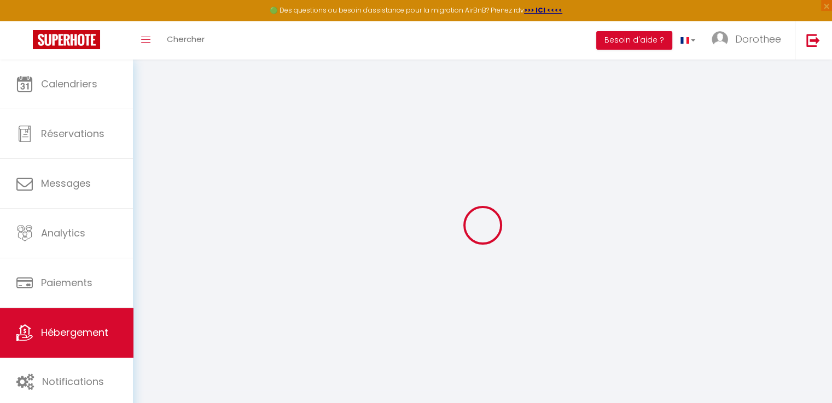
select select
checkbox input "false"
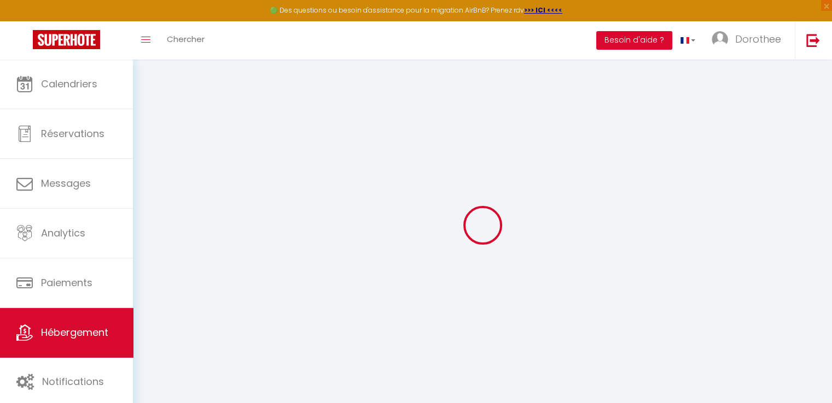
checkbox input "false"
select select
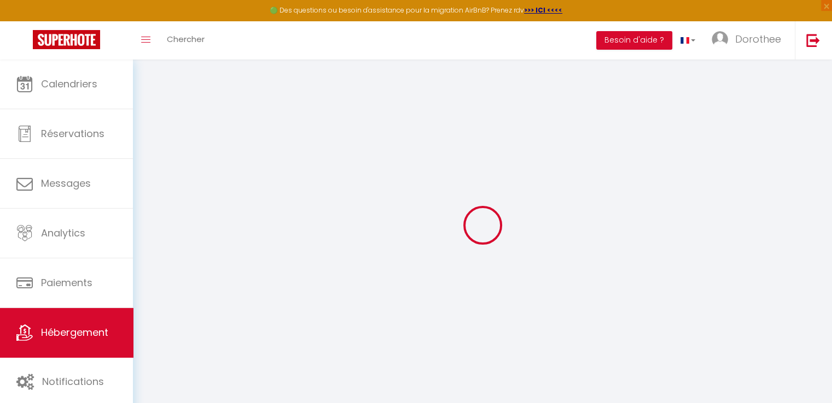
select select
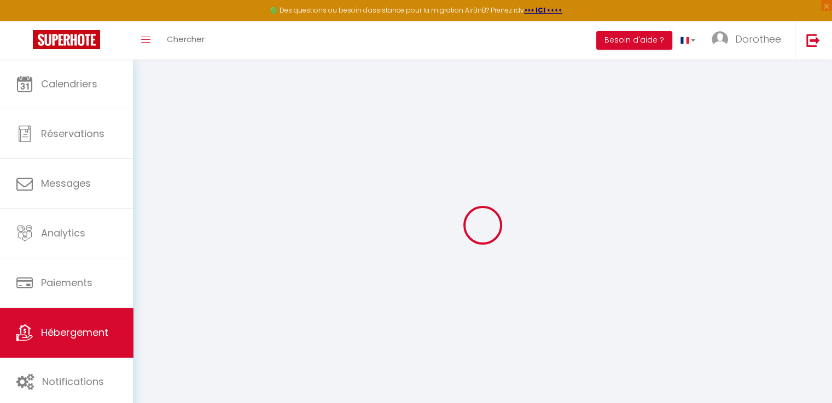
checkbox input "false"
select select
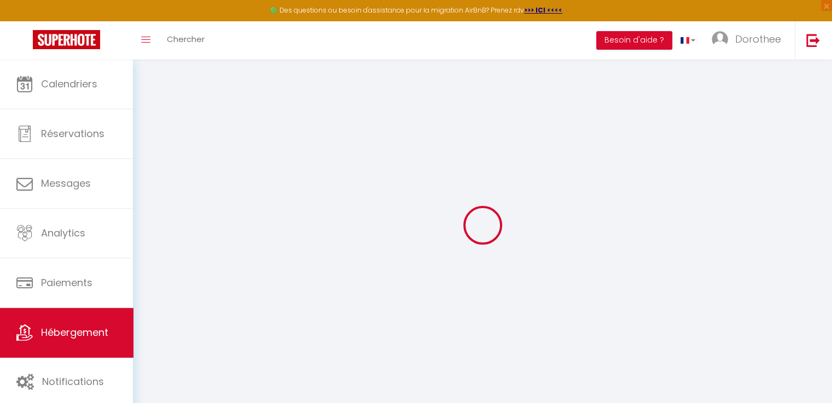
select select
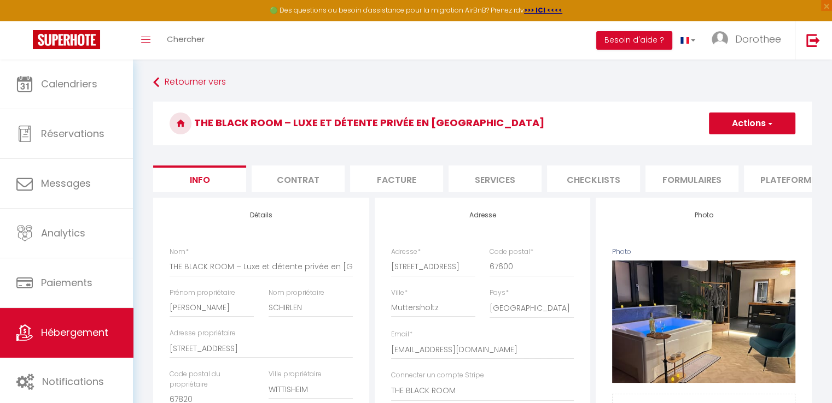
click at [297, 177] on li "Contrat" at bounding box center [297, 179] width 93 height 27
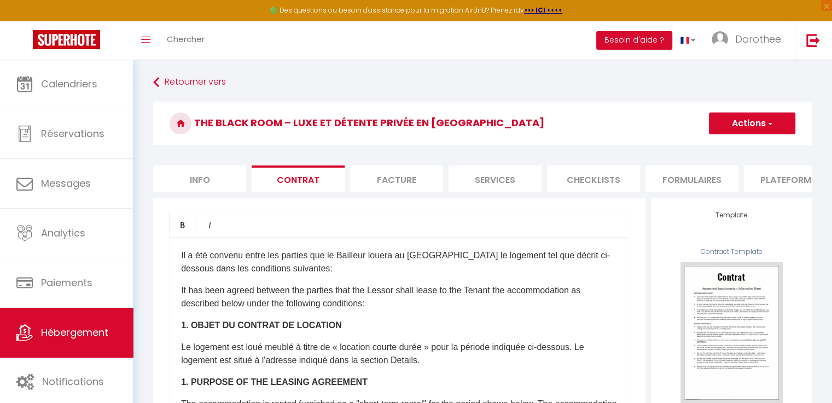
click at [384, 178] on li "Facture" at bounding box center [396, 179] width 93 height 27
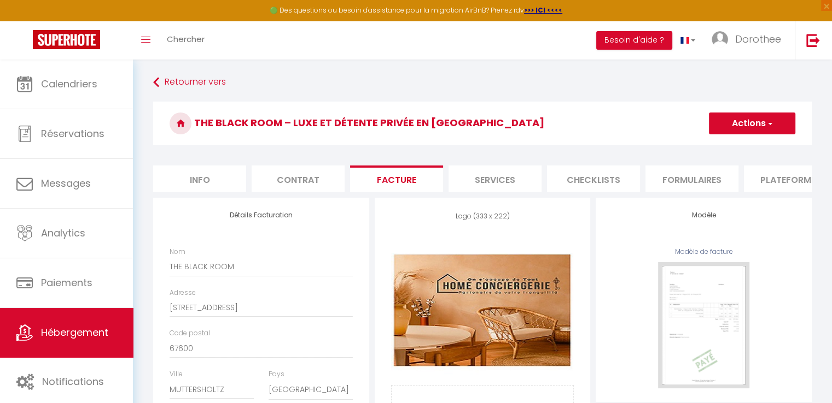
click at [508, 177] on li "Services" at bounding box center [494, 179] width 93 height 27
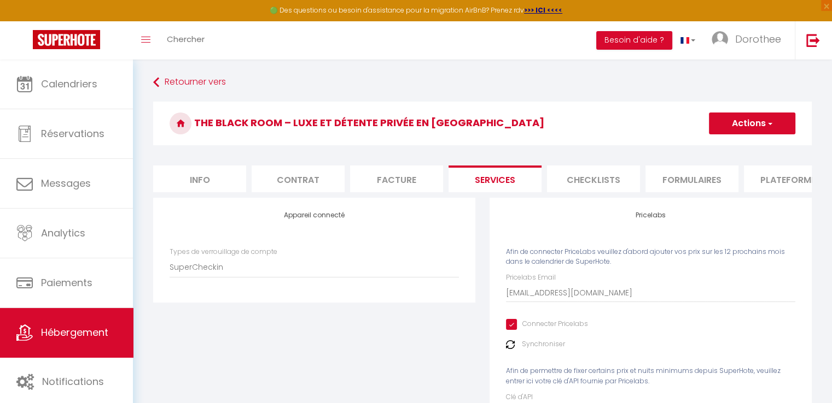
click at [593, 183] on li "Checklists" at bounding box center [593, 179] width 93 height 27
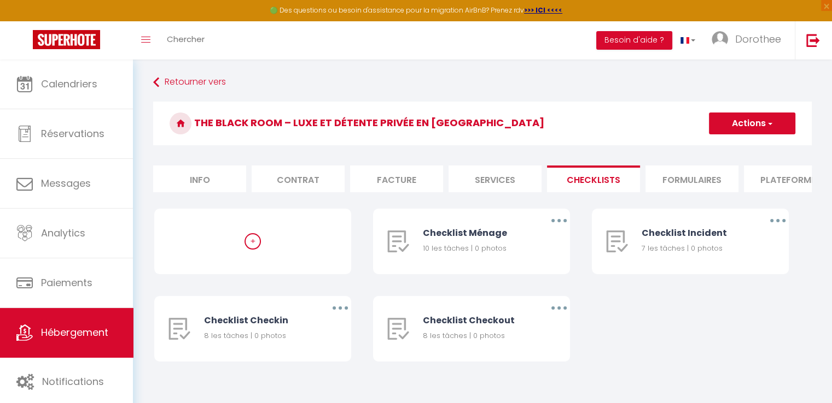
click at [696, 178] on li "Formulaires" at bounding box center [691, 179] width 93 height 27
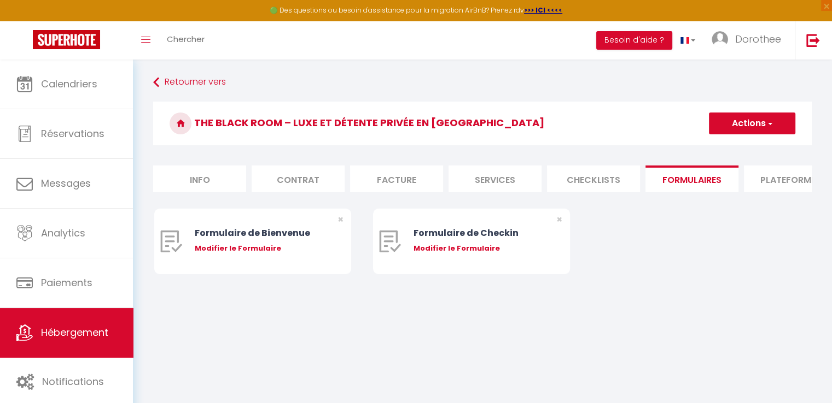
click at [769, 182] on li "Plateformes" at bounding box center [789, 179] width 93 height 27
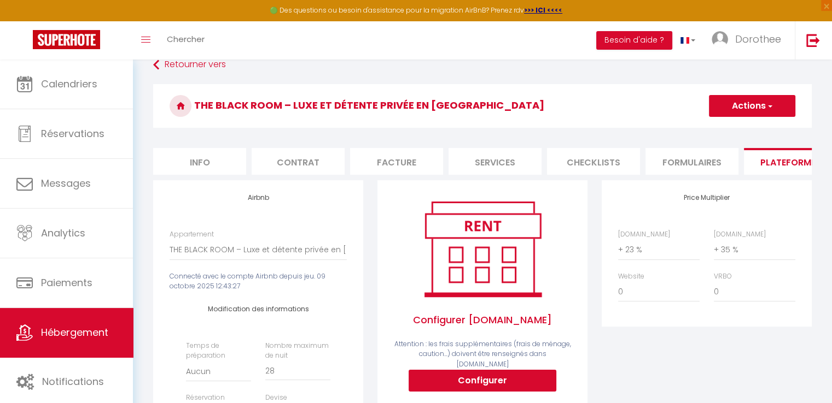
scroll to position [9, 0]
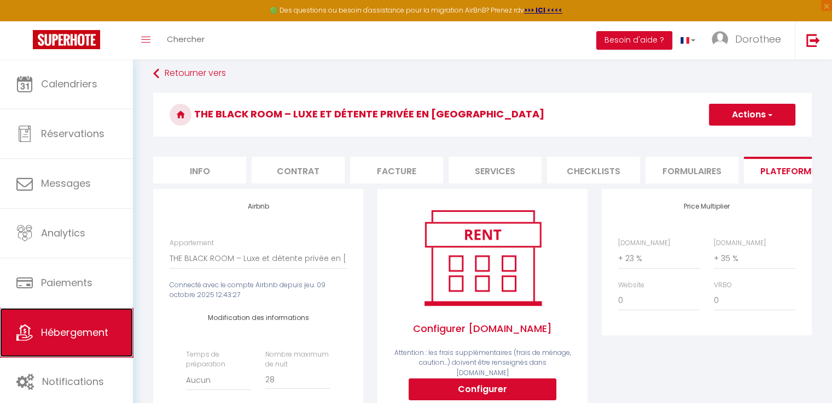
click at [39, 331] on link "Hébergement" at bounding box center [66, 332] width 133 height 49
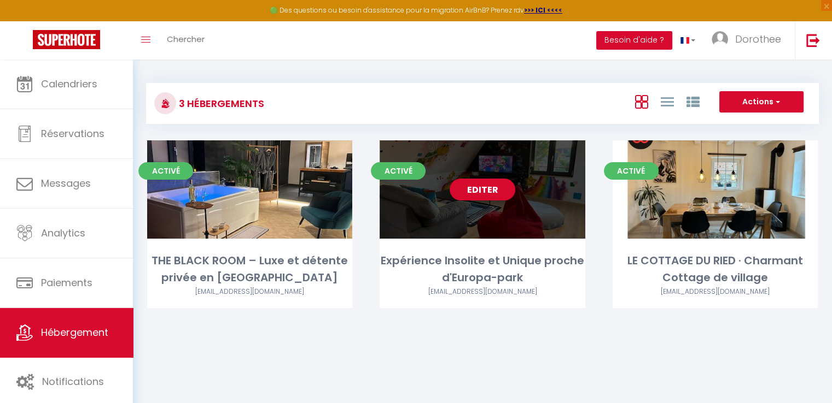
click at [498, 180] on link "Editer" at bounding box center [482, 190] width 66 height 22
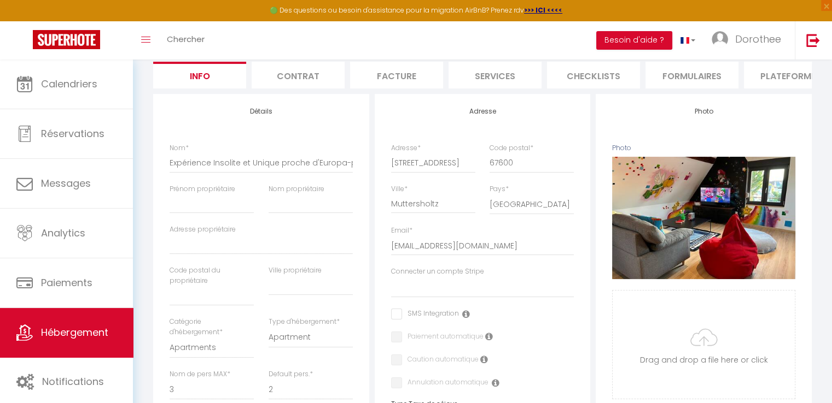
scroll to position [105, 0]
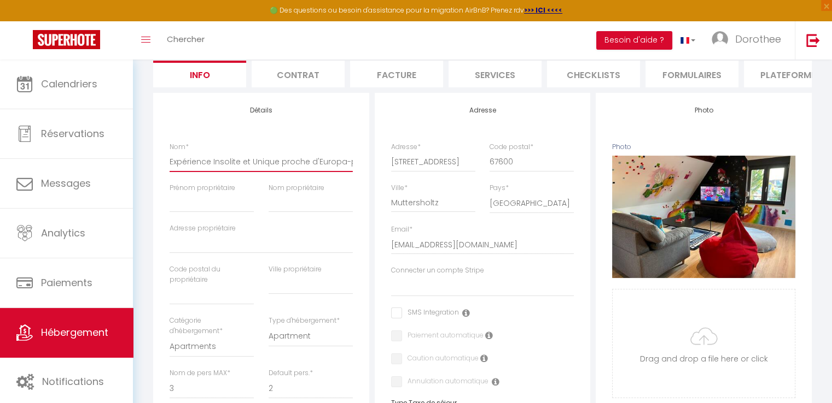
click at [173, 169] on input "Expérience Insolite et Unique proche d'Europa-park" at bounding box center [260, 162] width 183 height 20
click at [171, 169] on input "Expérience Insolite et Unique proche d'Europa-park" at bounding box center [260, 162] width 183 height 20
click at [241, 169] on input "Expérience Insolite et Unique proche d'Europa-park" at bounding box center [260, 162] width 183 height 20
click at [170, 169] on input "Expérience Insolite et Unique proche d'Europa-park" at bounding box center [260, 162] width 183 height 20
click at [350, 202] on input "Nom propriétaire" at bounding box center [310, 203] width 84 height 20
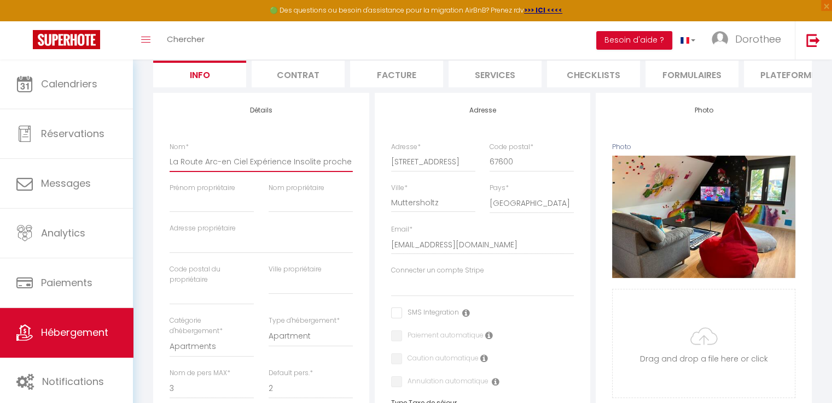
click at [331, 172] on input "La Route Arc-en Ciel Expérience Insolite proche d'Europa-park" at bounding box center [260, 162] width 183 height 20
click at [177, 213] on input "Prénom propriétaire" at bounding box center [211, 203] width 84 height 20
click at [287, 207] on input "Nom propriétaire" at bounding box center [310, 203] width 84 height 20
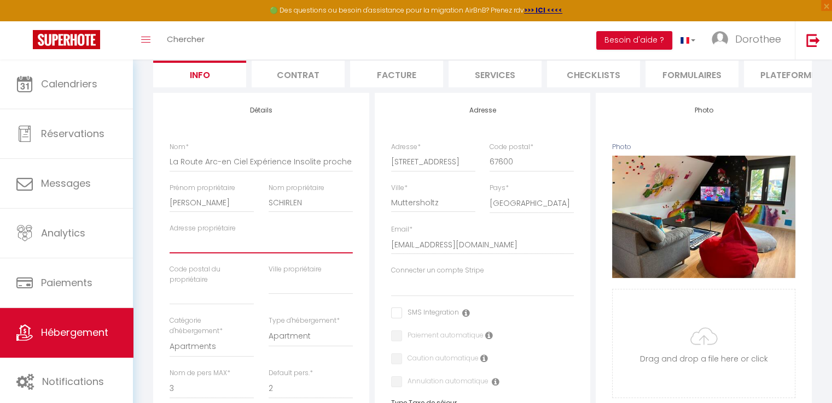
click at [175, 254] on input "Adresse propriétaire" at bounding box center [260, 244] width 183 height 20
click at [182, 300] on input "text" at bounding box center [211, 295] width 84 height 20
click at [280, 295] on input "text" at bounding box center [310, 285] width 84 height 20
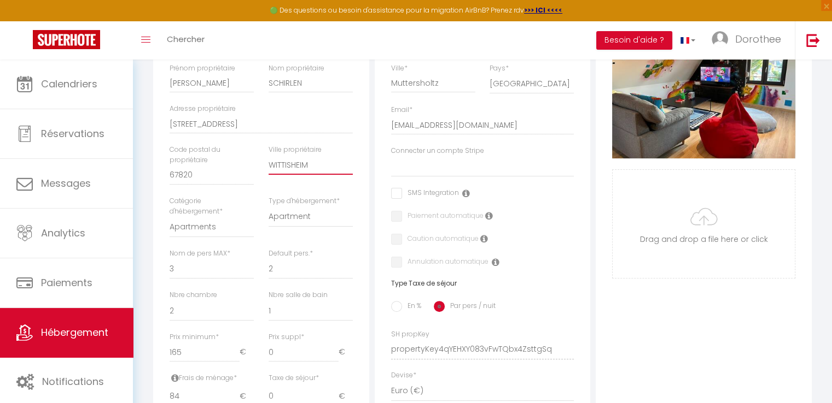
scroll to position [231, 0]
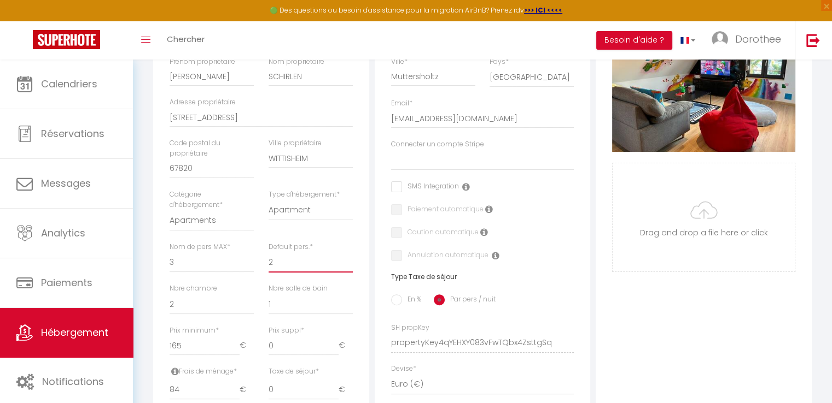
click at [276, 270] on select "1 2 3 4 5 6 7 8 9 10 11 12 13 14" at bounding box center [310, 262] width 84 height 21
click at [268, 260] on select "1 2 3 4 5 6 7 8 9 10 11 12 13 14" at bounding box center [310, 262] width 84 height 21
click at [184, 355] on input "165" at bounding box center [204, 346] width 70 height 20
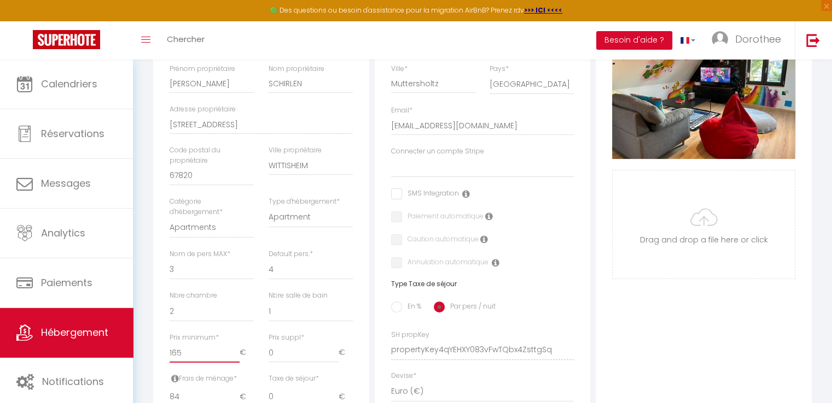
scroll to position [230, 0]
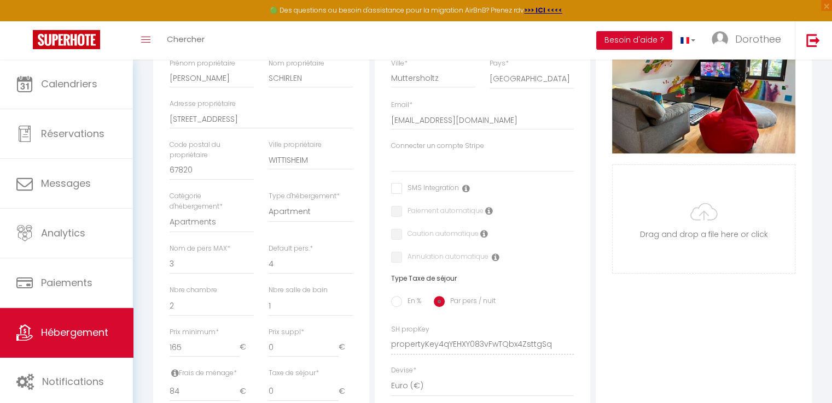
click at [396, 194] on input "checkbox" at bounding box center [425, 188] width 68 height 11
click at [397, 194] on input "checkbox" at bounding box center [425, 188] width 68 height 11
click at [395, 194] on input "checkbox" at bounding box center [425, 188] width 68 height 11
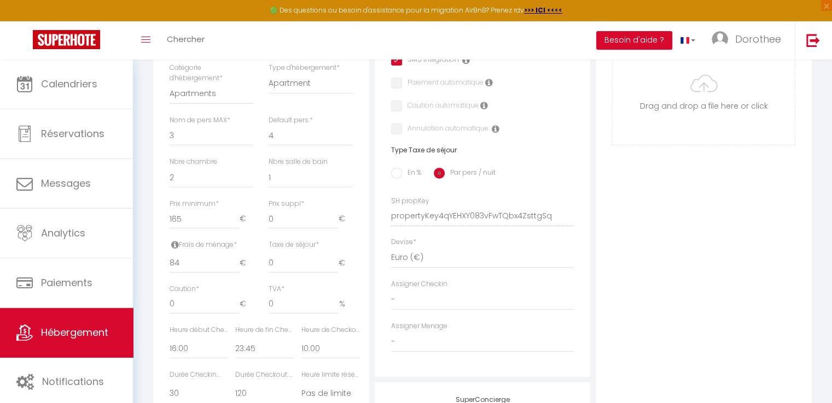
scroll to position [374, 0]
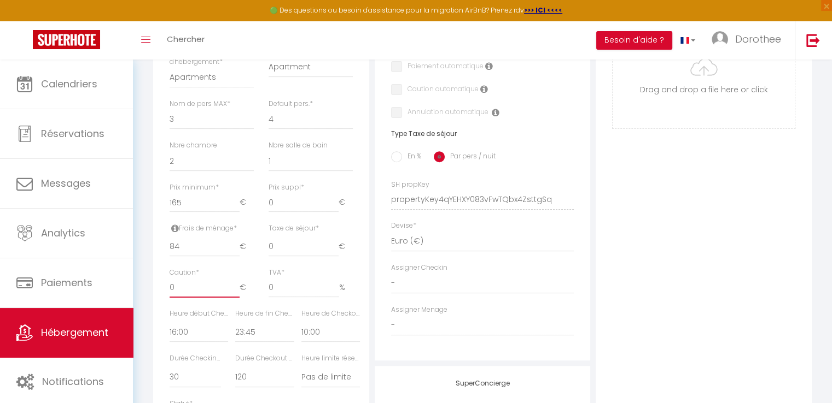
click at [171, 296] on input "0" at bounding box center [204, 288] width 70 height 20
click at [247, 339] on select "00:00 00:15 00:30 00:45 01:00 01:15 01:30 01:45 02:00 02:15 02:30 02:45 03:00" at bounding box center [264, 332] width 58 height 21
click at [235, 330] on select "00:00 00:15 00:30 00:45 01:00 01:15 01:30 01:45 02:00 02:15 02:30 02:45 03:00" at bounding box center [264, 332] width 58 height 21
click at [333, 319] on label "Heure de Checkout *" at bounding box center [330, 314] width 58 height 10
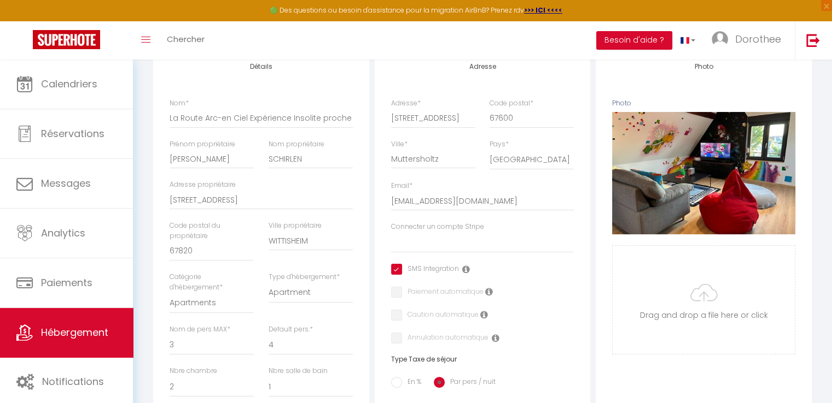
scroll to position [0, 0]
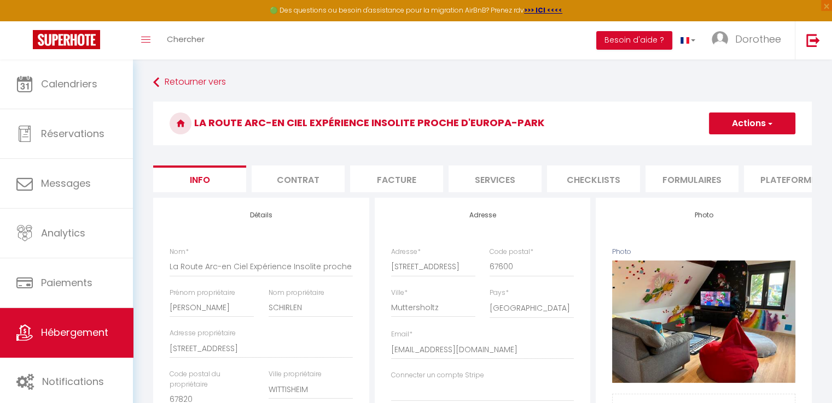
drag, startPoint x: 739, startPoint y: 119, endPoint x: 777, endPoint y: 119, distance: 38.3
click at [777, 119] on button "Actions" at bounding box center [752, 124] width 86 height 22
click at [708, 148] on input "Enregistrer" at bounding box center [708, 147] width 40 height 11
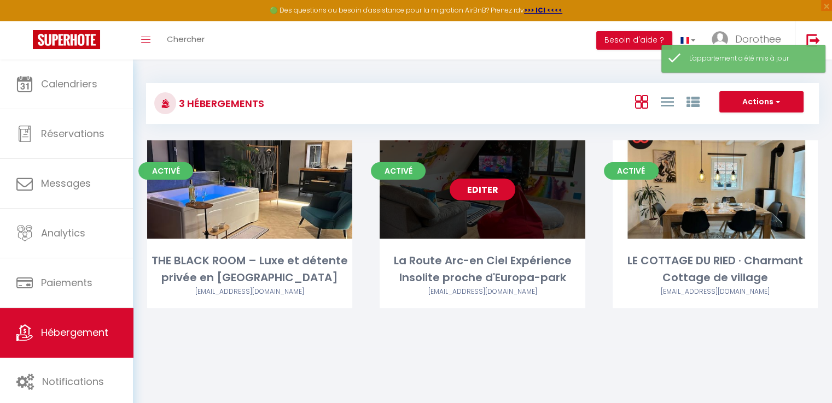
click at [459, 204] on div "Editer" at bounding box center [481, 189] width 205 height 98
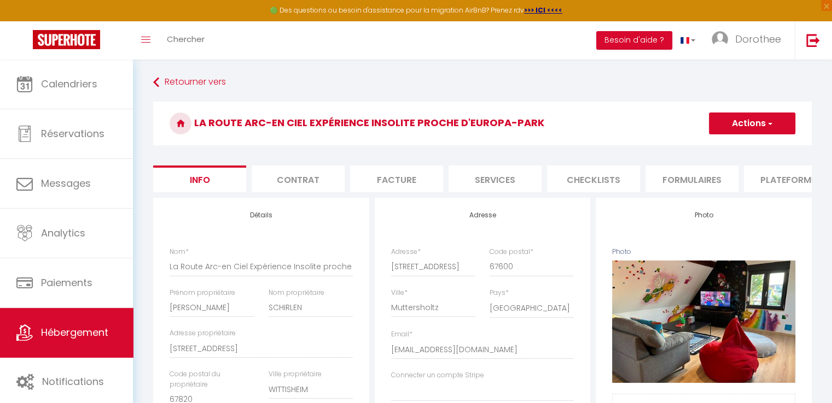
click at [770, 176] on li "Plateformes" at bounding box center [789, 179] width 93 height 27
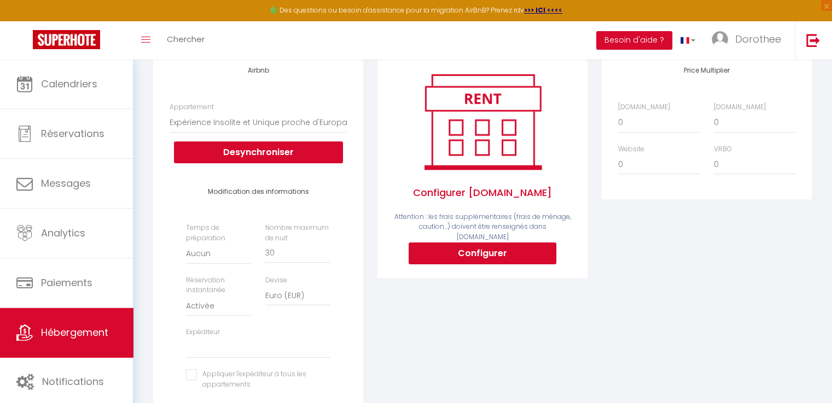
scroll to position [243, 0]
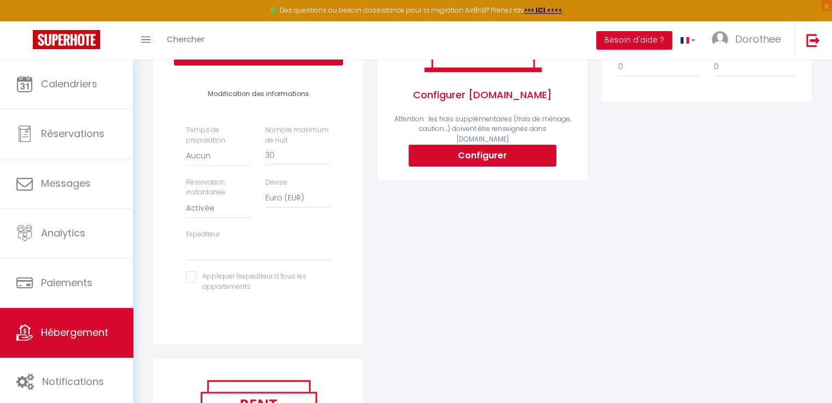
click at [813, 217] on div "Price Multiplier Airbnb.com 0 + 1 % + 2 % + 3 % + 4 % + 5 % + 6 % + 7 %" at bounding box center [706, 157] width 224 height 404
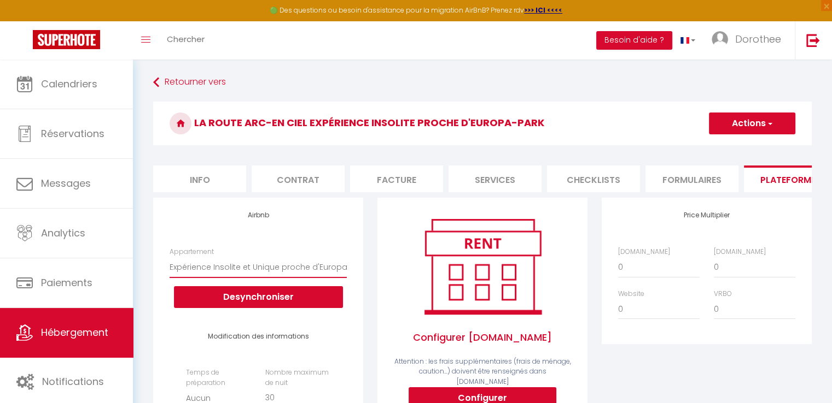
click at [186, 271] on select "Expérience Insolite et Unique proche d'Europa-park - kevinschirlen@hotmail.fr" at bounding box center [257, 267] width 177 height 21
click at [178, 274] on select "Expérience Insolite et Unique proche d'Europa-park - kevinschirlen@hotmail.fr" at bounding box center [257, 267] width 177 height 21
click at [177, 274] on select "Expérience Insolite et Unique proche d'Europa-park - kevinschirlen@hotmail.fr" at bounding box center [257, 267] width 177 height 21
click at [188, 219] on h4 "Airbnb" at bounding box center [257, 216] width 177 height 8
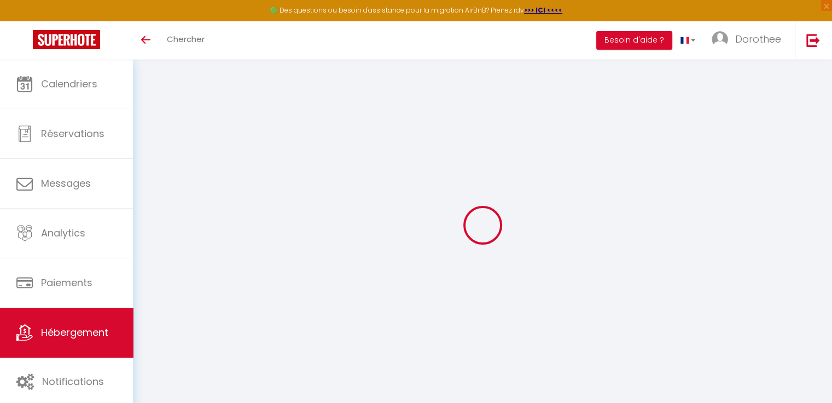
select select "4063-1527721131699385487"
select select "EUR"
select select
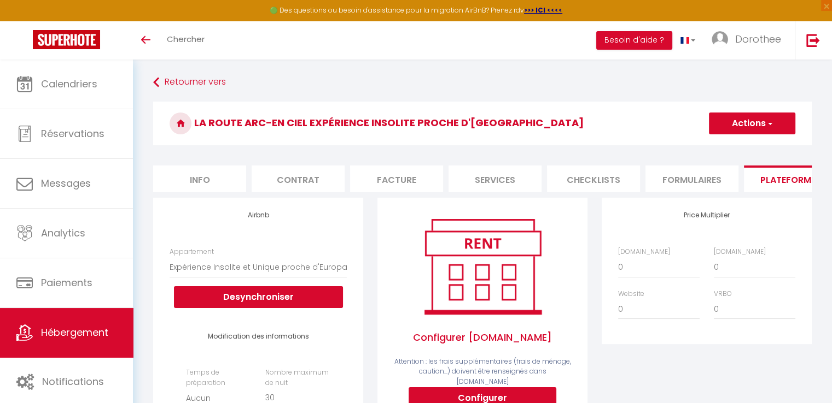
click at [57, 332] on span "Hébergement" at bounding box center [74, 333] width 67 height 14
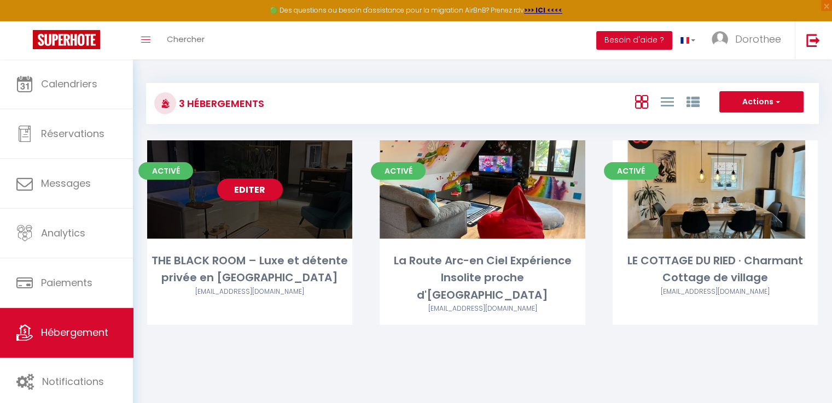
click at [271, 204] on div "Editer" at bounding box center [249, 189] width 205 height 98
click at [265, 190] on link "Editer" at bounding box center [250, 190] width 66 height 22
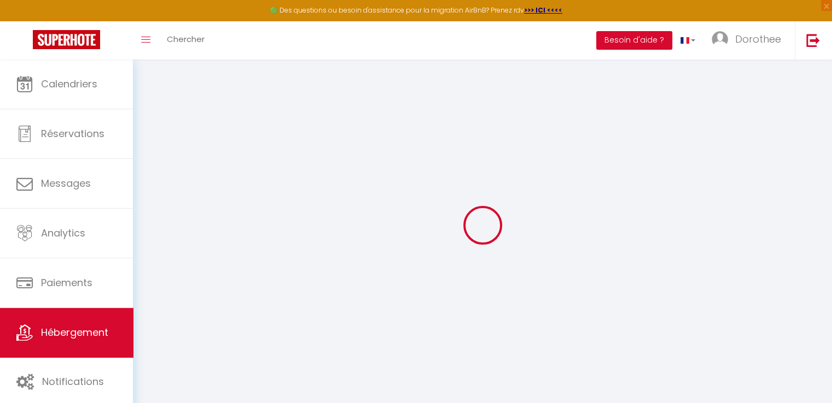
type input "THE BLACK ROOM – Luxe et détente privée en [GEOGRAPHIC_DATA]"
type input "[PERSON_NAME]"
type input "SCHIRLEN"
type input "[STREET_ADDRESS]"
type input "67820"
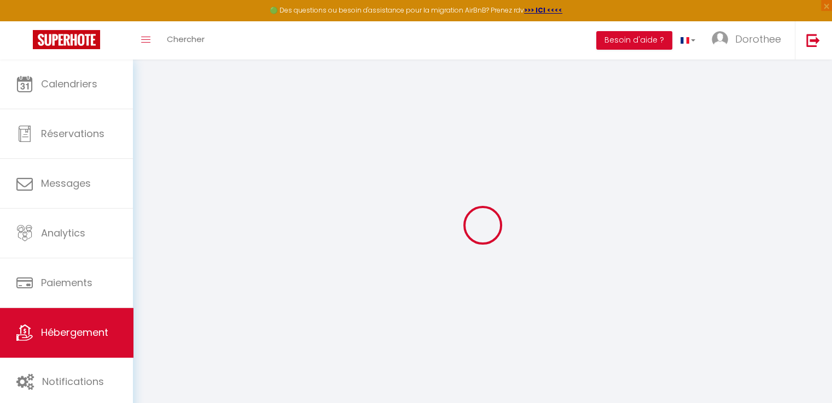
type input "WITTISHEIM"
select select "2"
type input "250"
type input "84"
type input "300"
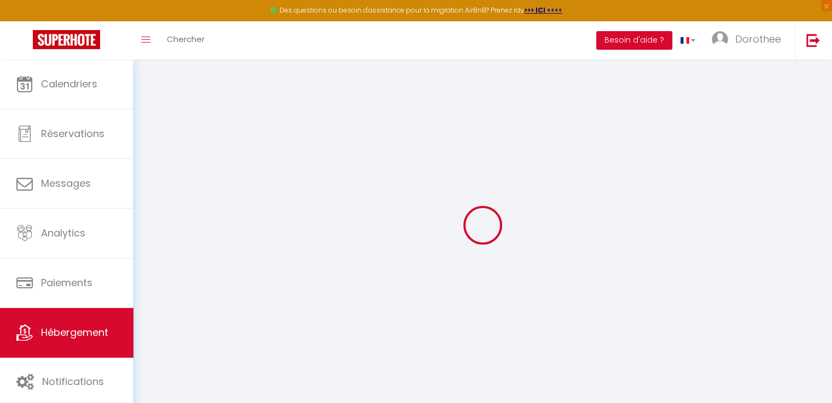
type input "20"
select select
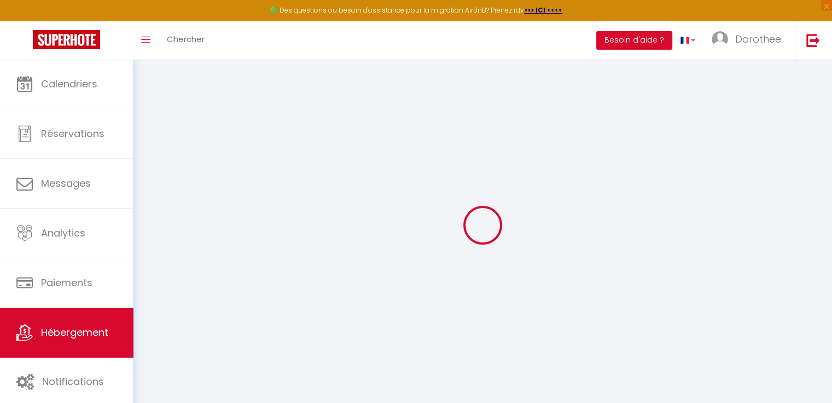
select select
type input "3 Rue de Verdun"
type input "67600"
type input "Muttersholtz"
type input "[EMAIL_ADDRESS][DOMAIN_NAME]"
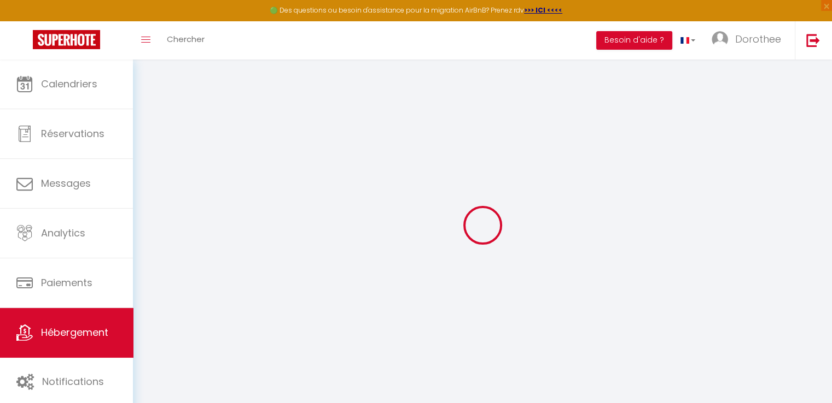
select select "16066"
checkbox input "true"
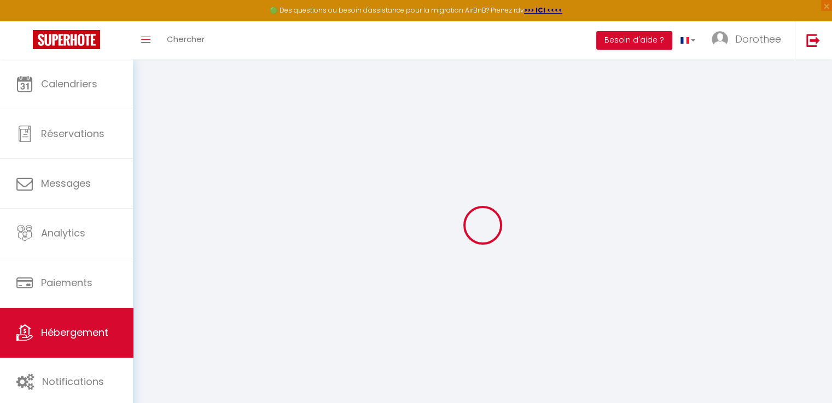
type input "0"
select select
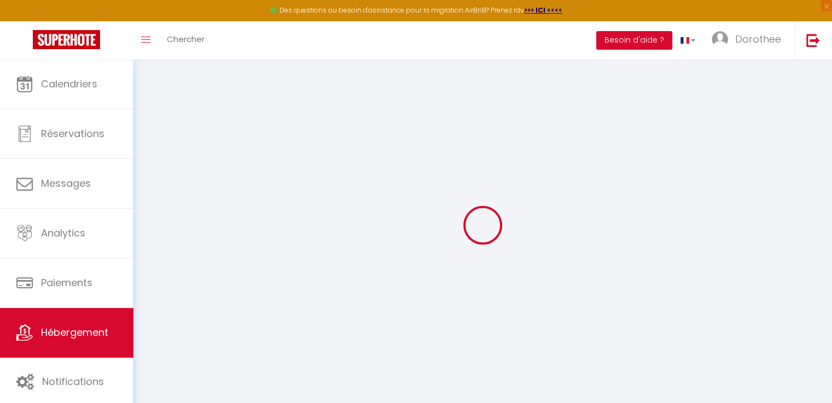
select select
checkbox input "true"
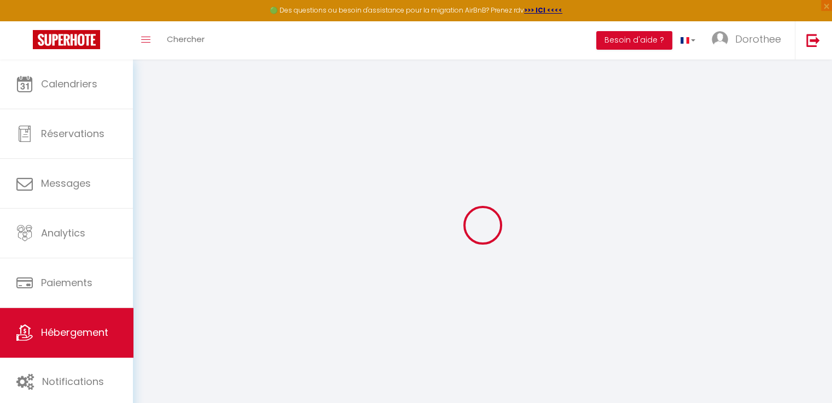
checkbox input "true"
select select
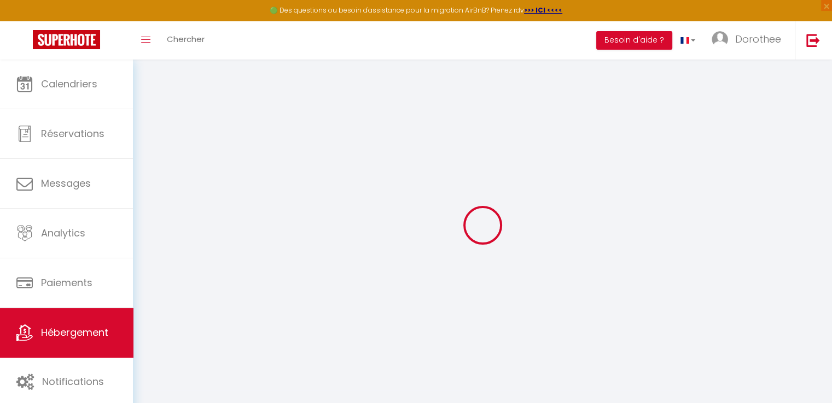
select select
checkbox input "true"
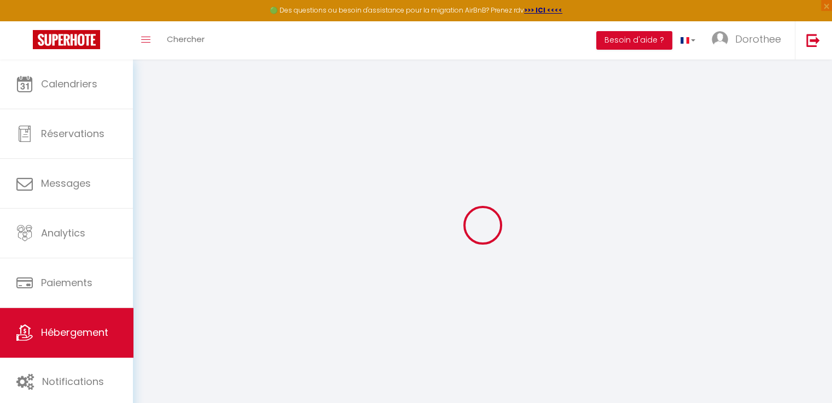
checkbox input "true"
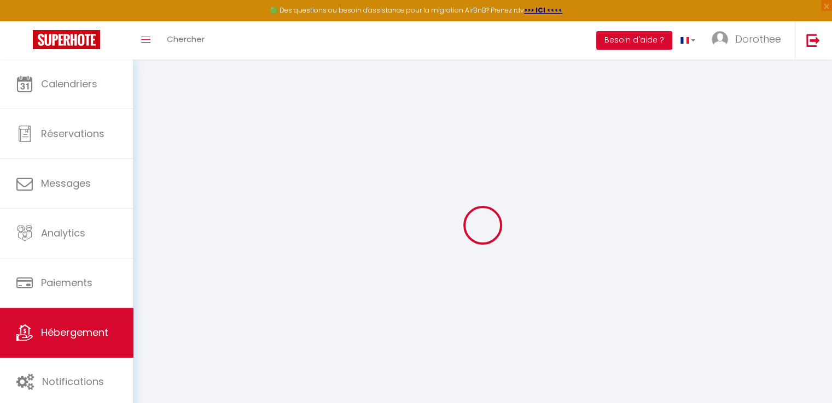
checkbox input "true"
select select "16:00"
select select "20:00"
select select "10:00"
select select "30"
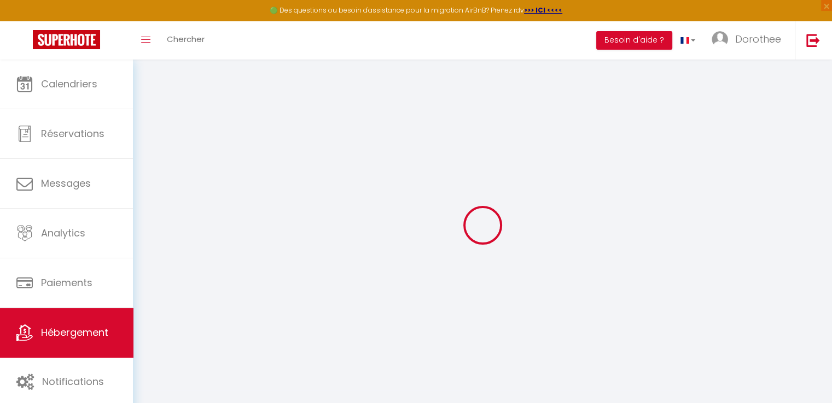
select select "120"
checkbox input "true"
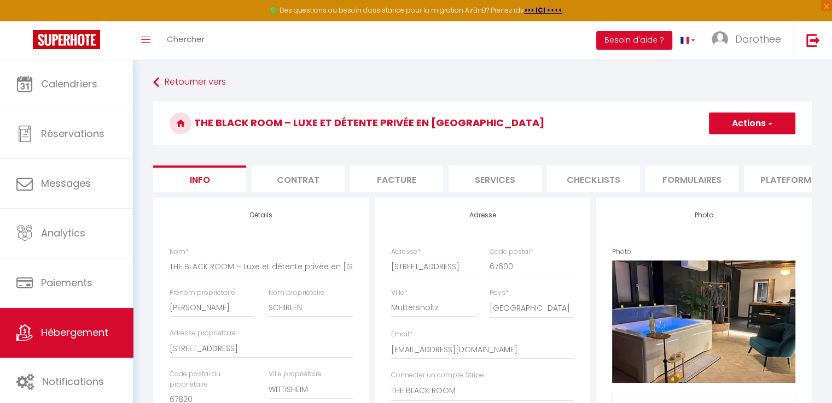
click at [765, 172] on li "Plateformes" at bounding box center [789, 179] width 93 height 27
select select
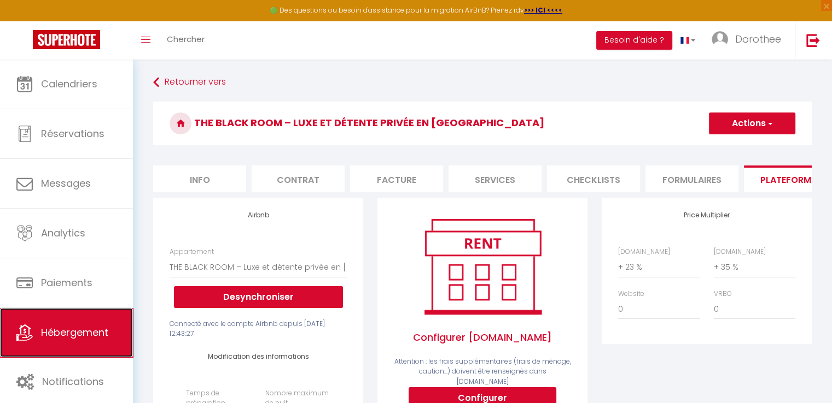
click at [86, 322] on link "Hébergement" at bounding box center [66, 332] width 133 height 49
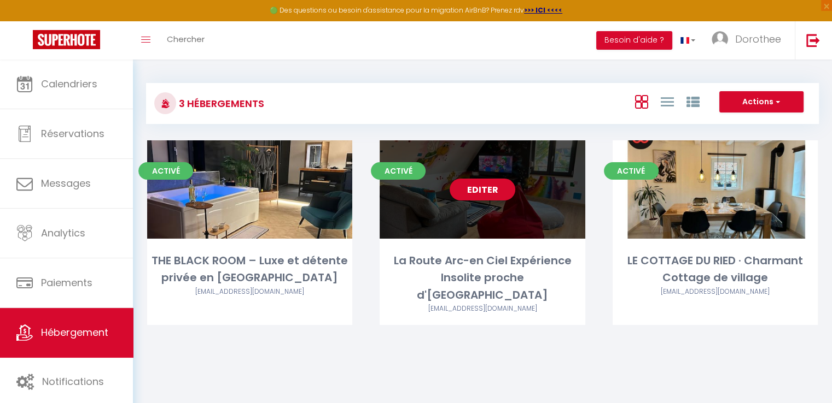
click at [472, 182] on link "Editer" at bounding box center [482, 190] width 66 height 22
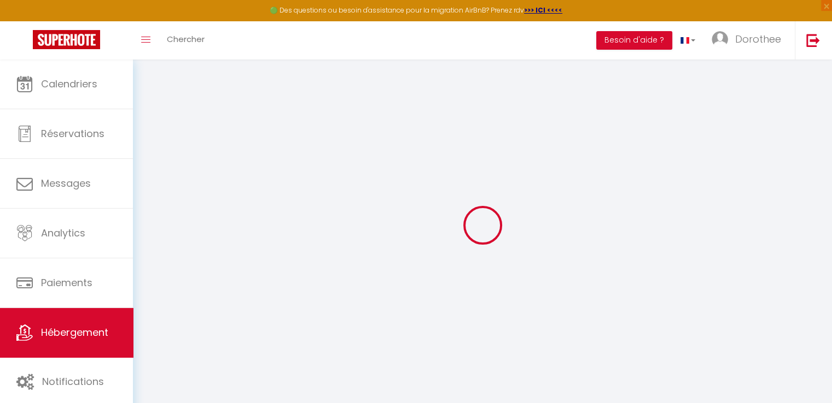
select select
checkbox input "true"
checkbox input "false"
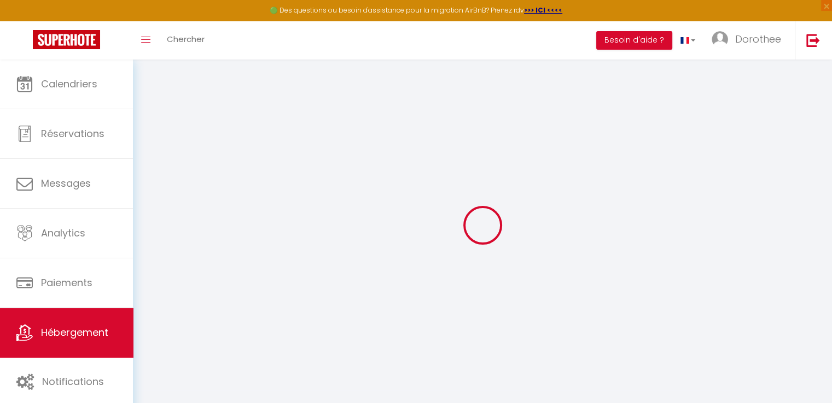
select select "EUR"
select select
select select "4063-1527721131699385487"
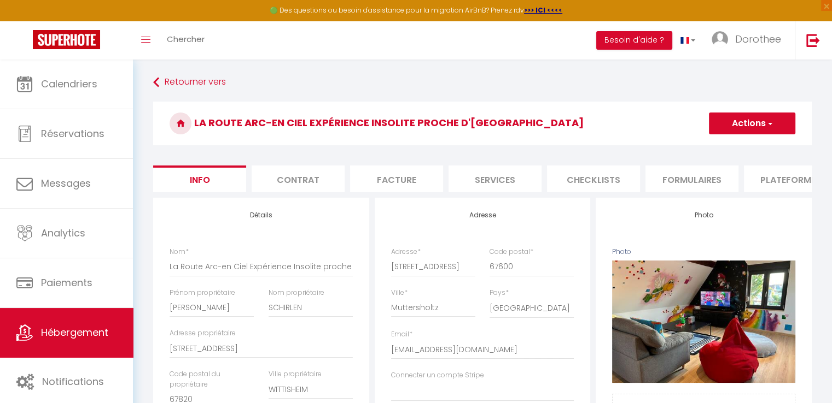
click at [777, 180] on li "Plateformes" at bounding box center [789, 179] width 93 height 27
select select
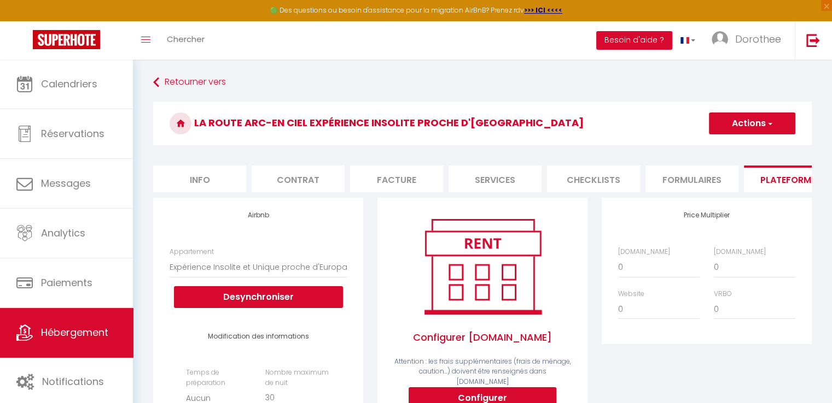
click at [197, 175] on li "Info" at bounding box center [199, 179] width 93 height 27
select select
checkbox input "true"
checkbox input "false"
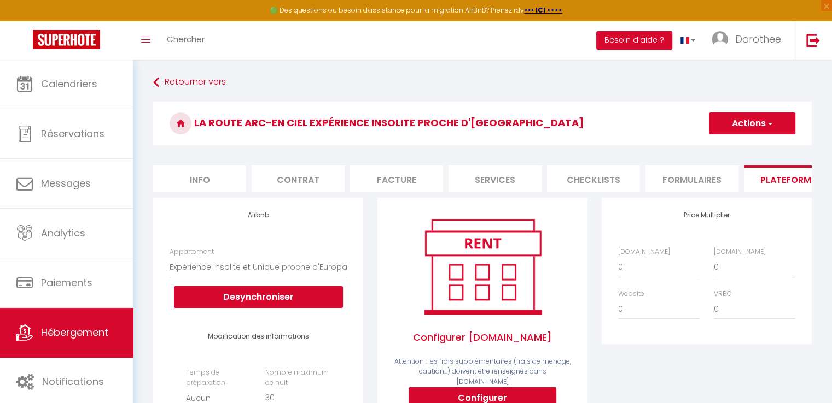
checkbox input "false"
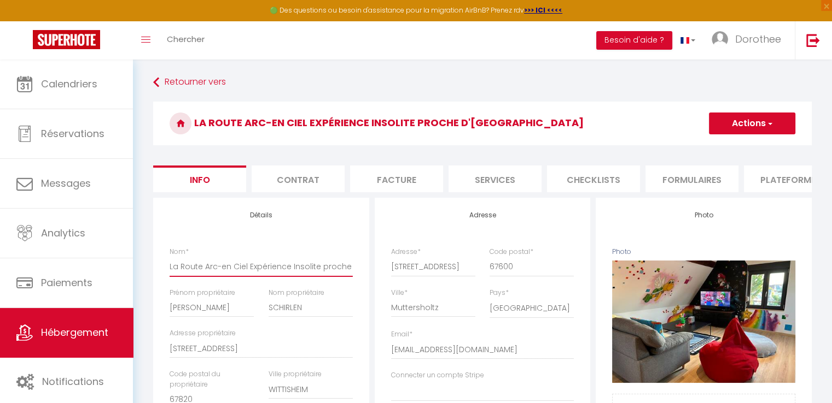
click at [249, 273] on input "La Route Arc-en Ciel Expérience Insolite proche d'Europa-park" at bounding box center [260, 267] width 183 height 20
type input "La Route Arc-en Ciel xpérience Insolite proche d'Europa-park"
select select
checkbox input "true"
checkbox input "false"
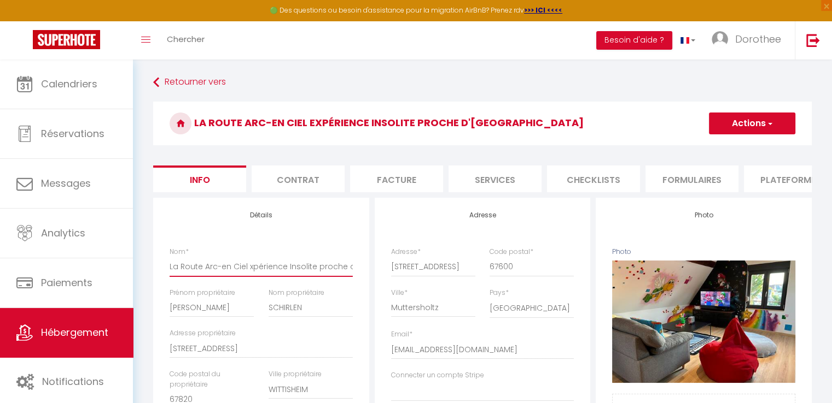
checkbox input "false"
type input "La Route Arc-en Ciel périence Insolite proche d'Europa-park"
select select
checkbox input "true"
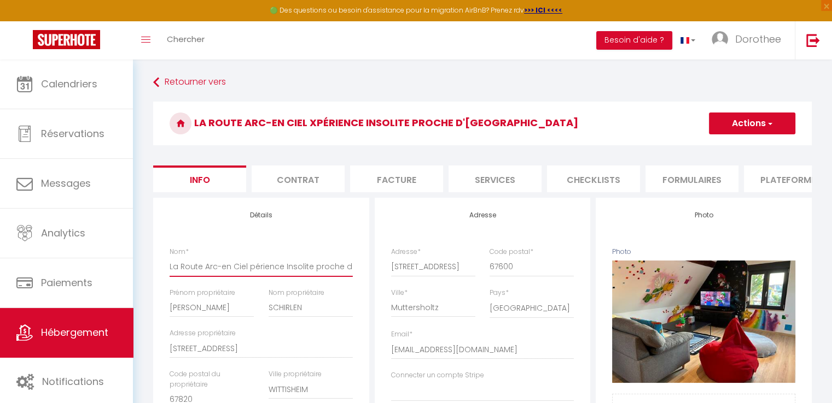
checkbox input "false"
type input "La Route Arc-en Ciel érience Insolite proche d'Europa-park"
select select
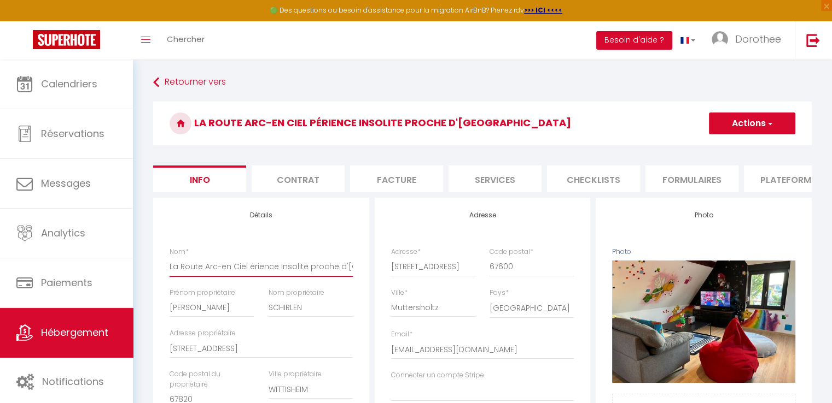
checkbox input "true"
checkbox input "false"
type input "La Route Arc-en Ciel rience Insolite proche d'Europa-park"
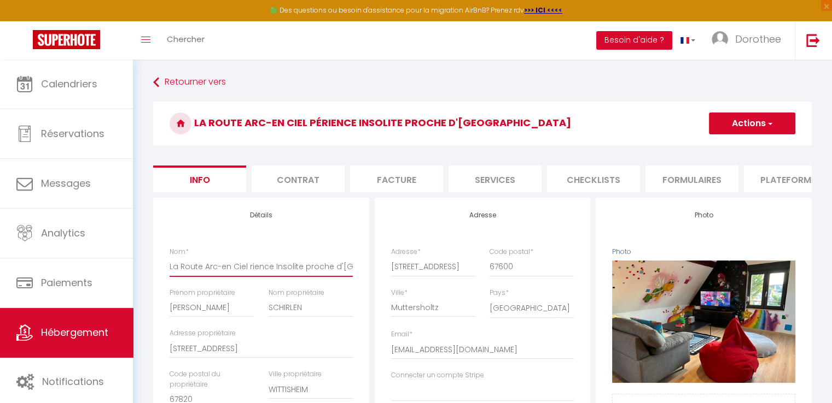
select select
checkbox input "true"
checkbox input "false"
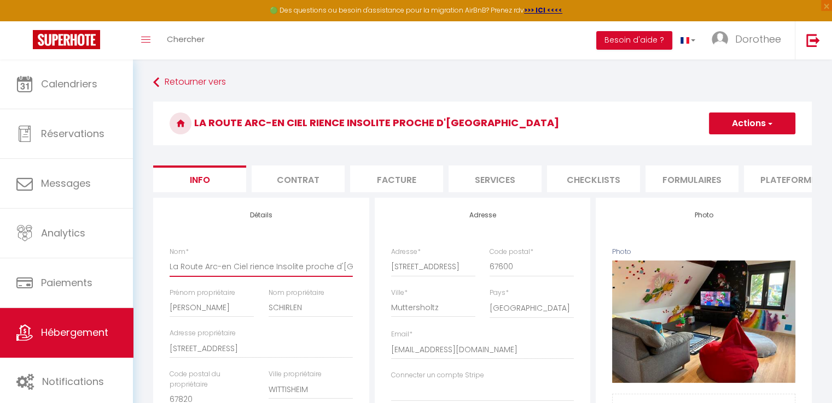
type input "La Route Arc-en Ciel ience Insolite proche d'Europa-park"
select select
checkbox input "true"
checkbox input "false"
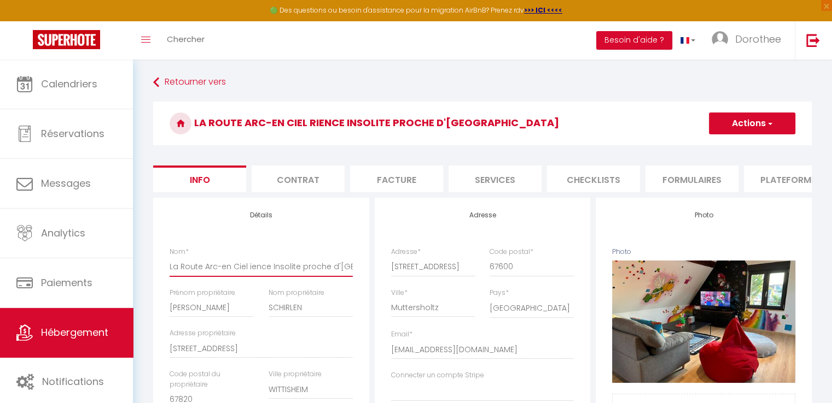
checkbox input "false"
type input "La Route Arc-en Ciel ence Insolite proche d'Europa-park"
select select
checkbox input "true"
checkbox input "false"
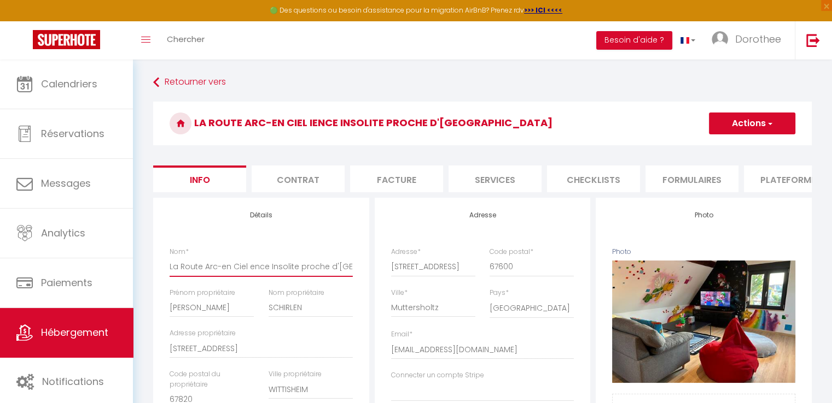
checkbox input "false"
type input "La Route Arc-en Ciel nce Insolite proche d'Europa-park"
select select
checkbox input "true"
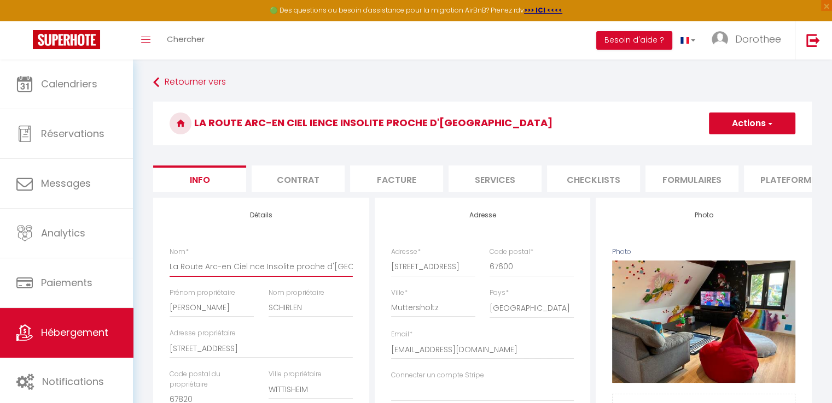
checkbox input "false"
type input "La Route Arc-en Ciel ce Insolite proche d'Europa-park"
select select
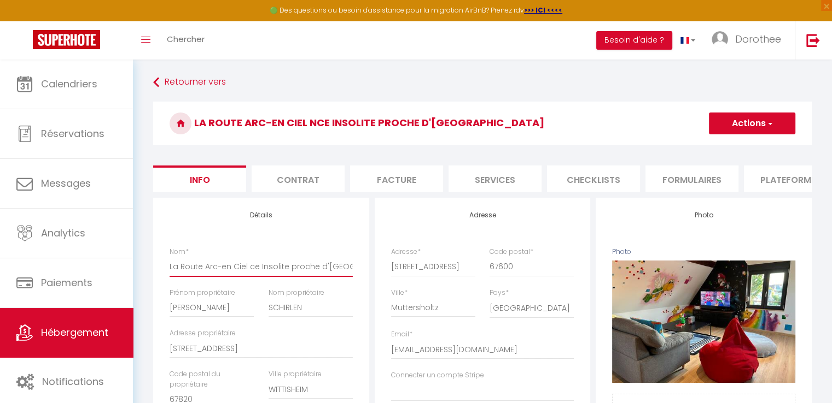
checkbox input "true"
checkbox input "false"
type input "La Route Arc-en Ciel e Insolite proche d'Europa-park"
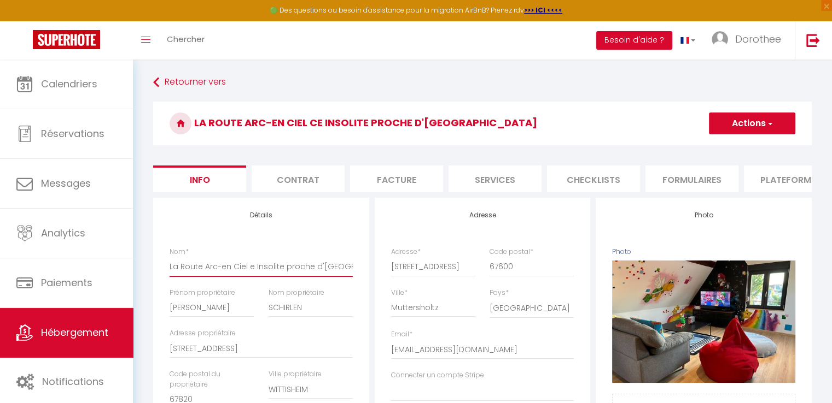
select select
checkbox input "true"
checkbox input "false"
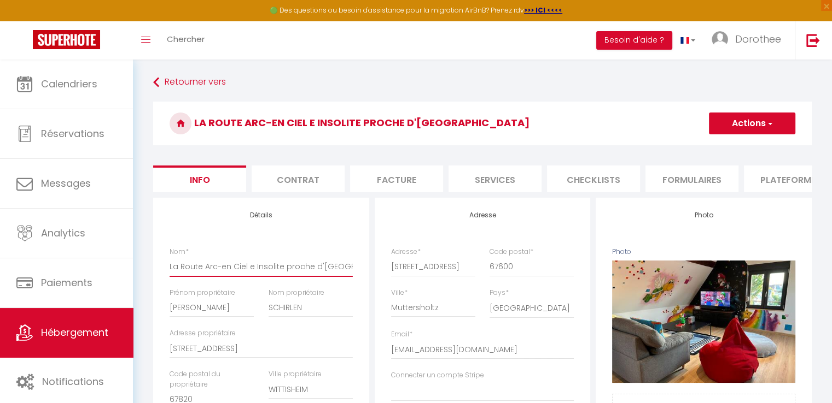
type input "La Route Arc-en Ciel Insolite proche d'Europa-park"
select select
checkbox input "true"
checkbox input "false"
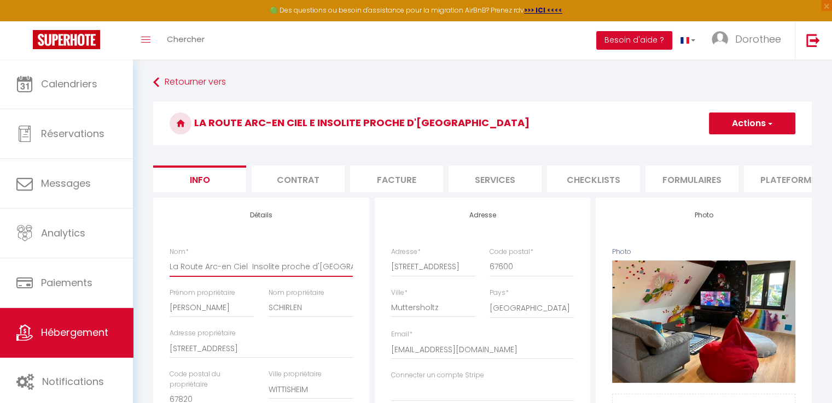
checkbox input "false"
type input "La Route Arc-en Ciel Insolite proche d'Europa-park"
select select
checkbox input "true"
checkbox input "false"
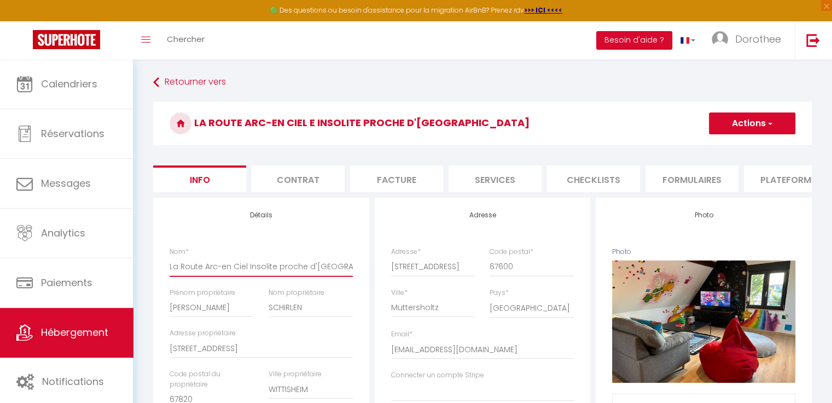
checkbox input "false"
type input "La Route Arc-en Ciel nsolite proche d'Europa-park"
select select
checkbox input "true"
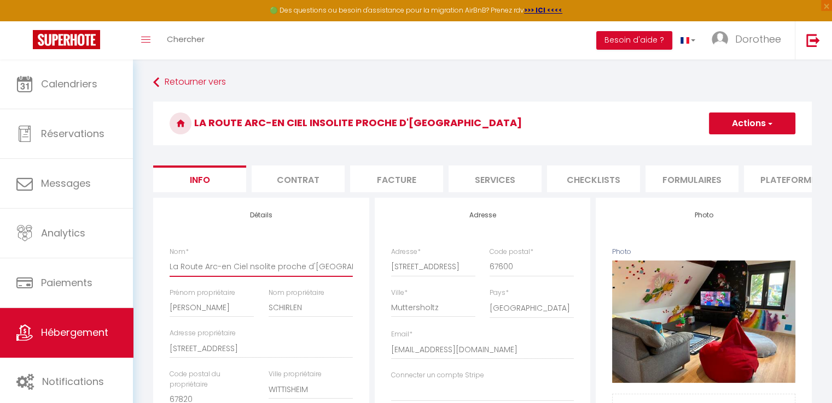
checkbox input "false"
type input "La Route Arc-en Ciel solite proche d'Europa-park"
select select
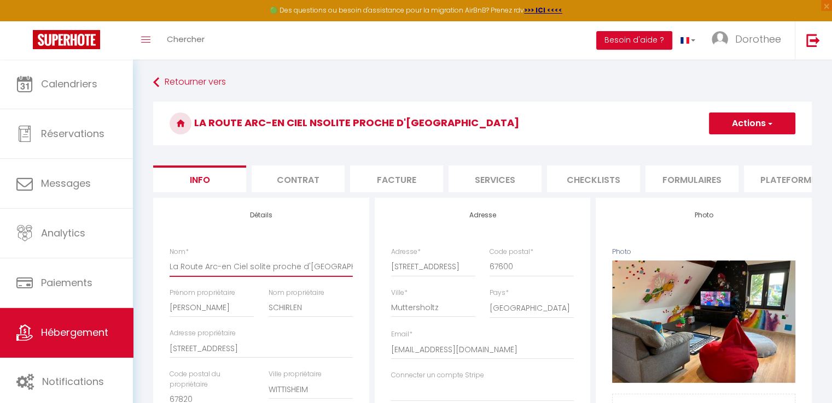
checkbox input "true"
checkbox input "false"
type input "La Route Arc-en Ciel olite proche d'Europa-park"
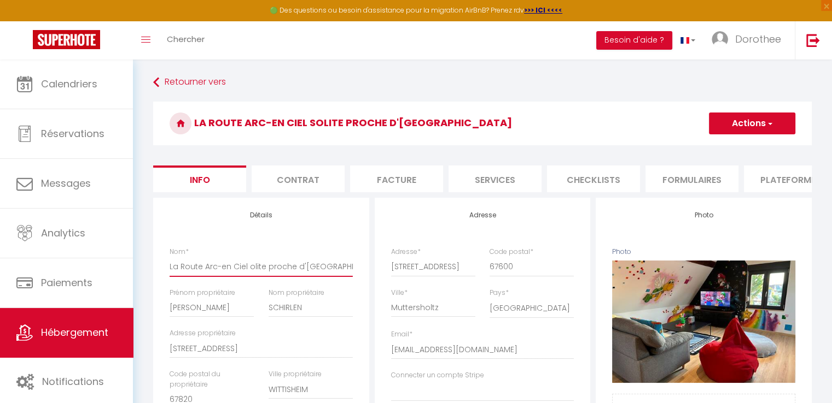
select select
checkbox input "true"
checkbox input "false"
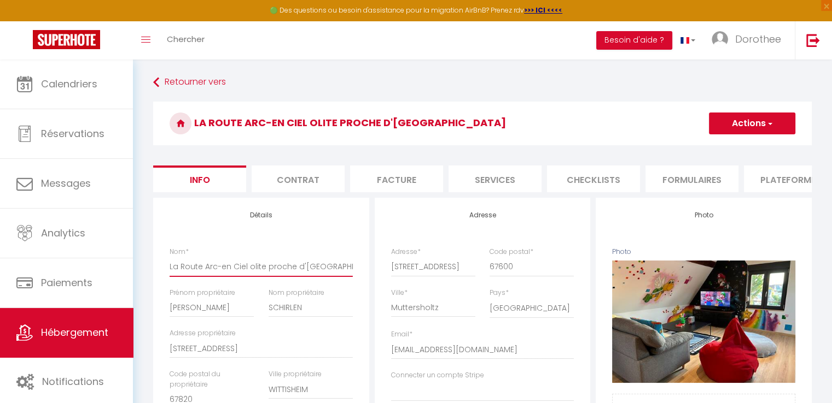
type input "La Route Arc-en Ciel lite proche d'Europa-park"
select select
checkbox input "true"
checkbox input "false"
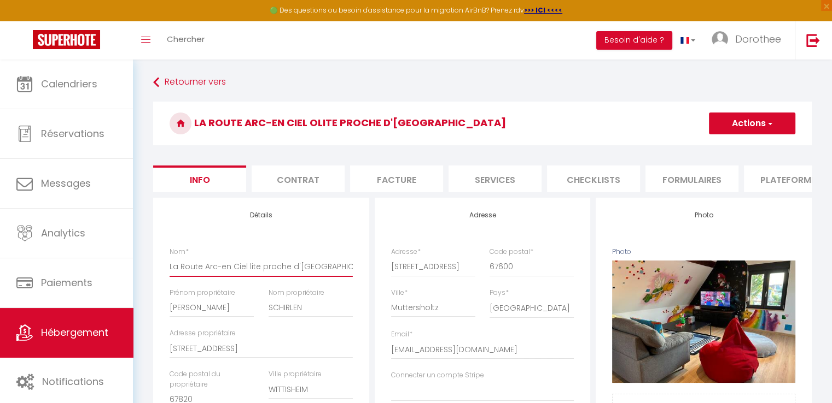
checkbox input "false"
type input "La Route Arc-en Ciel ite proche d'Europa-park"
select select
checkbox input "true"
checkbox input "false"
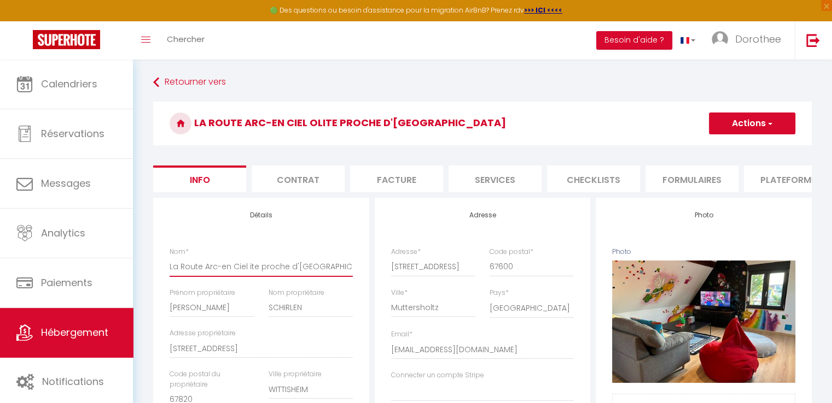
checkbox input "false"
type input "La Route Arc-en Ciel te proche d'Europa-park"
select select
checkbox input "true"
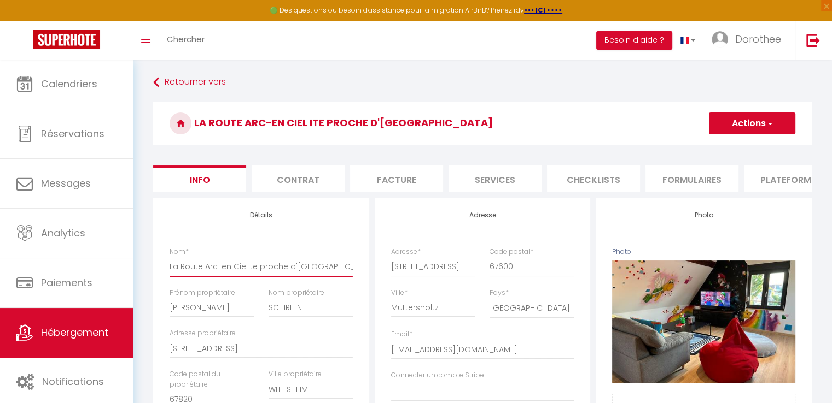
checkbox input "false"
type input "La Route Arc-en Ciel e proche d'Europa-park"
select select
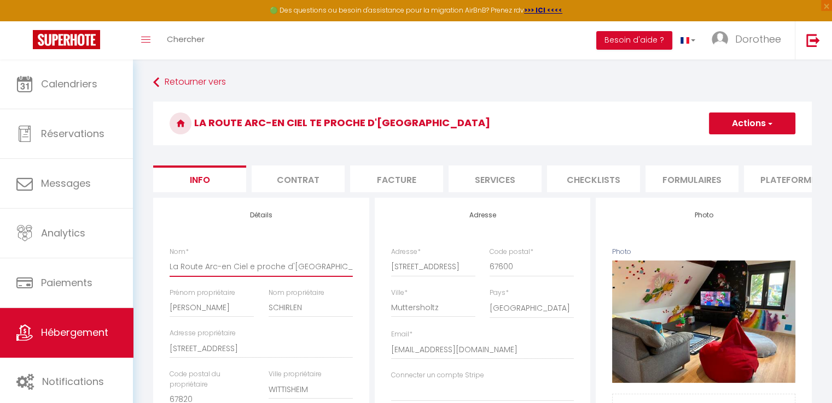
checkbox input "true"
checkbox input "false"
type input "La Route Arc-en Ciel proche d'Europa-park"
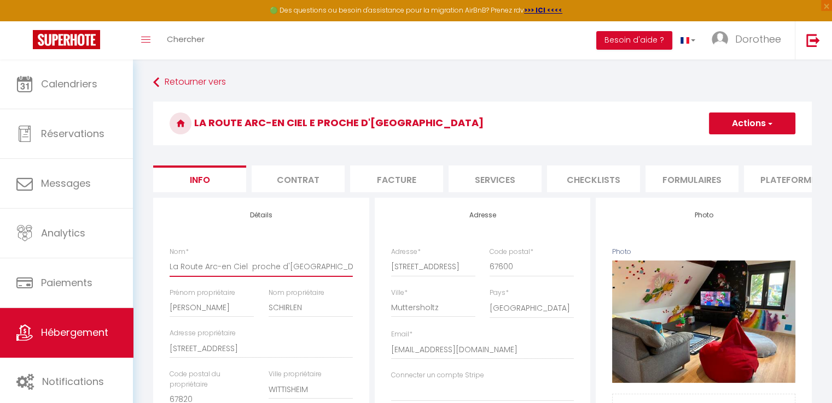
select select
checkbox input "true"
checkbox input "false"
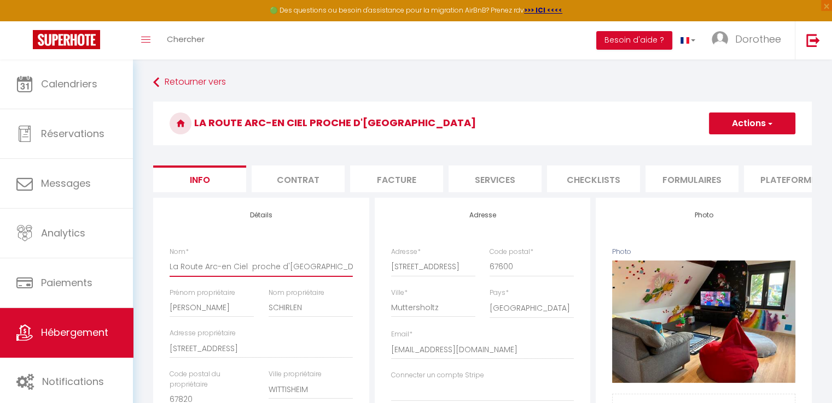
type input "La Route Arc-en Ciel proche d'Europa-park"
select select
checkbox input "true"
checkbox input "false"
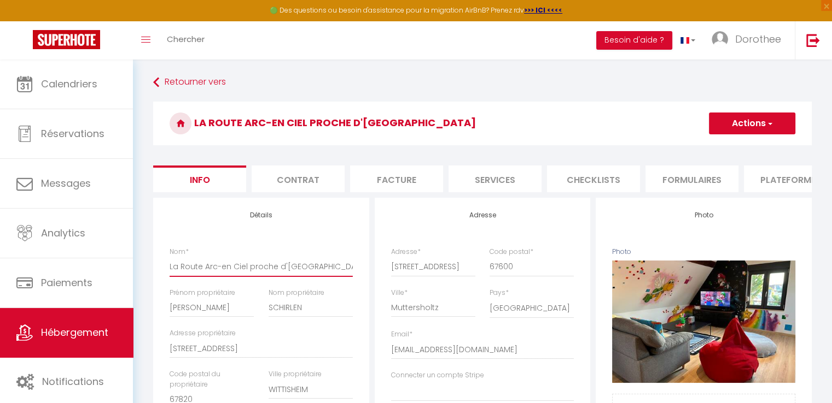
checkbox input "false"
click at [338, 276] on input "La Route Arc-en Ciel proche d'Europa-park" at bounding box center [260, 267] width 183 height 20
type input "La Route Arc-en Ciel proche d'Europa-park"
click at [778, 123] on button "Actions" at bounding box center [752, 124] width 86 height 22
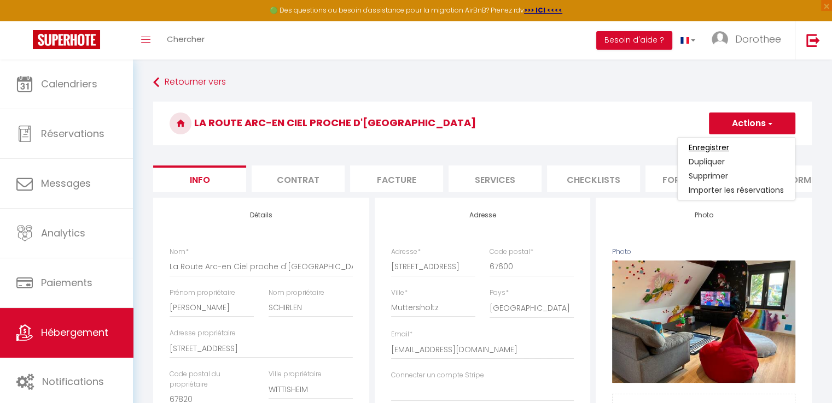
click at [710, 146] on input "Enregistrer" at bounding box center [708, 147] width 40 height 11
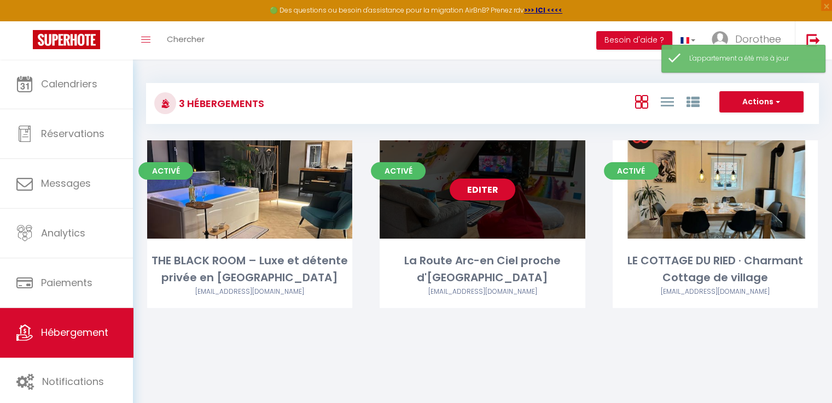
click at [489, 187] on link "Editer" at bounding box center [482, 190] width 66 height 22
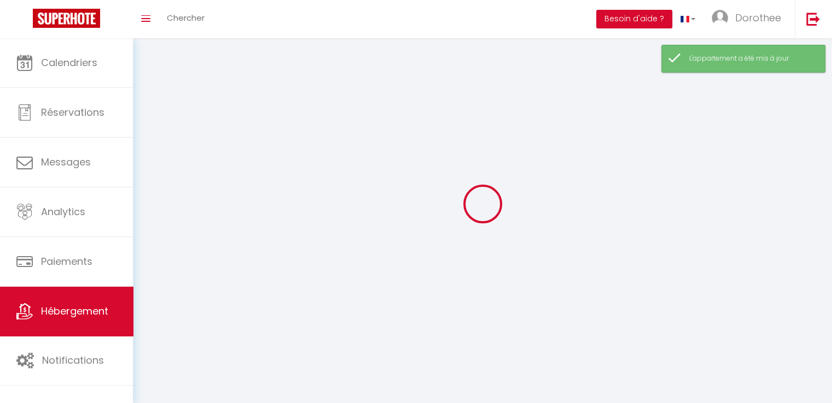
select select "1"
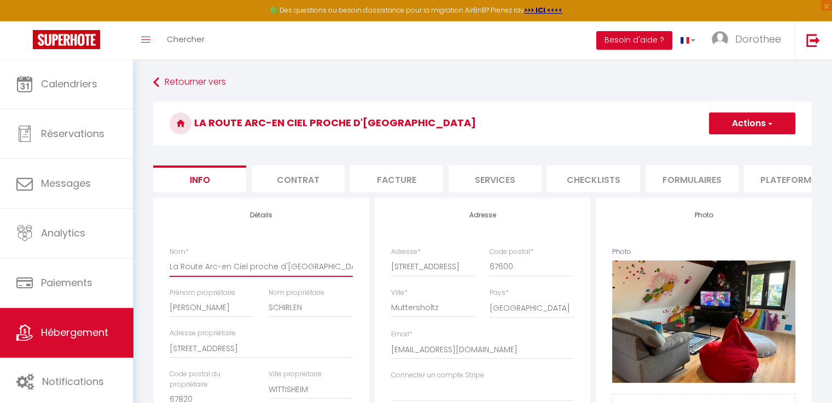
click at [229, 276] on input "La Route Arc-en Ciel proche d'Europa-park" at bounding box center [260, 267] width 183 height 20
click at [766, 122] on span "button" at bounding box center [768, 123] width 7 height 11
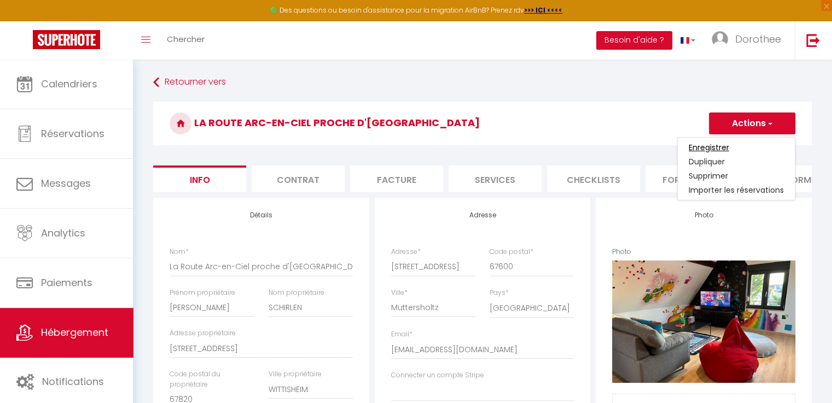
click at [700, 148] on input "Enregistrer" at bounding box center [708, 147] width 40 height 11
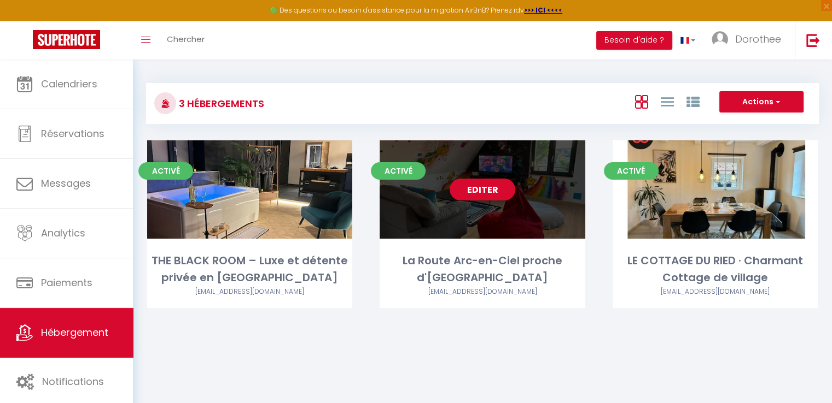
click at [467, 189] on link "Editer" at bounding box center [482, 190] width 66 height 22
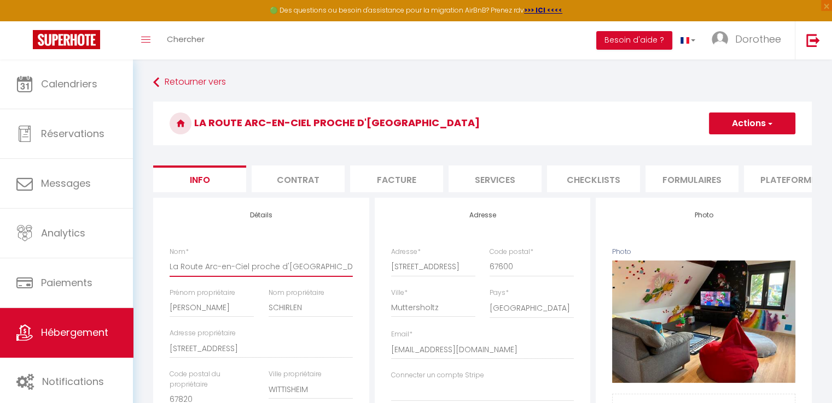
click at [173, 274] on input "La Route Arc-en-Ciel proche d'Europa-park" at bounding box center [260, 267] width 183 height 20
click at [760, 119] on button "Actions" at bounding box center [752, 124] width 86 height 22
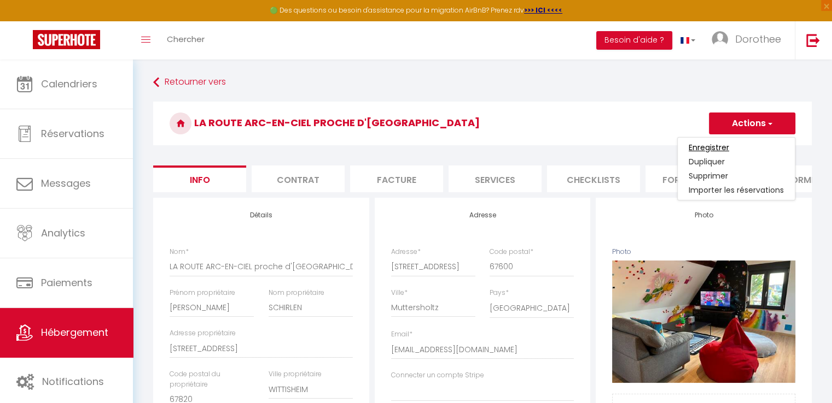
click at [711, 147] on input "Enregistrer" at bounding box center [708, 147] width 40 height 11
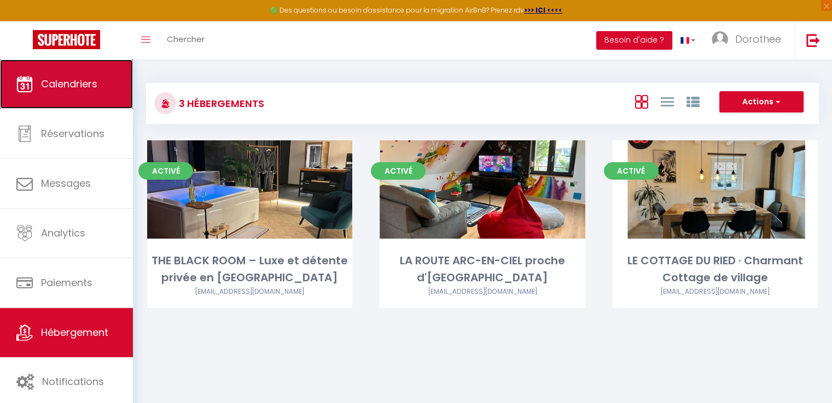
click at [98, 81] on link "Calendriers" at bounding box center [66, 84] width 133 height 49
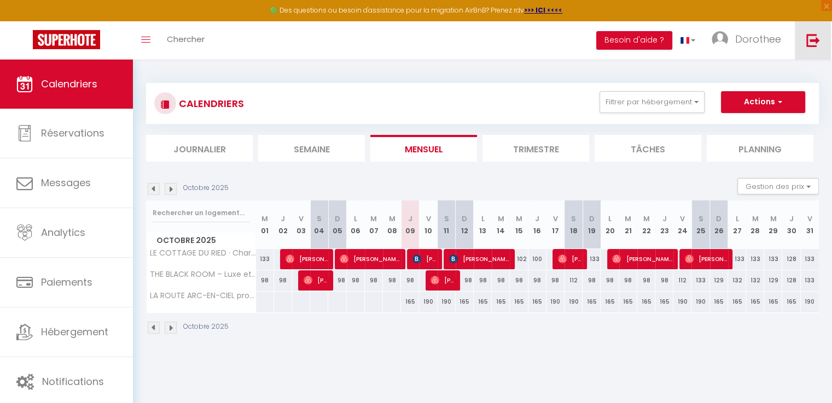
click at [811, 42] on img at bounding box center [813, 40] width 14 height 14
